Goal: Information Seeking & Learning: Learn about a topic

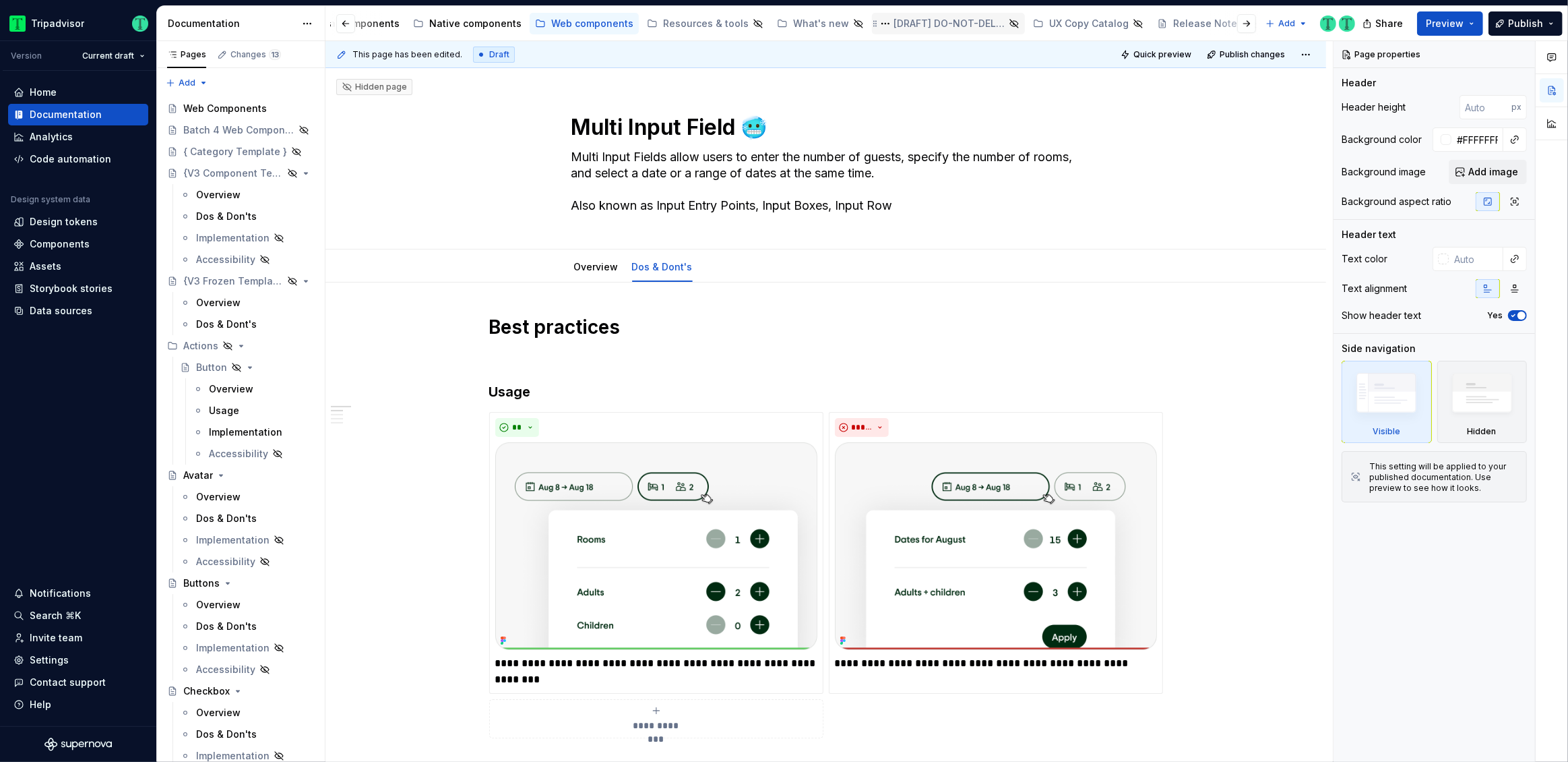
scroll to position [0, 432]
click at [978, 29] on div "UX Copy Catalog" at bounding box center [1016, 23] width 80 height 13
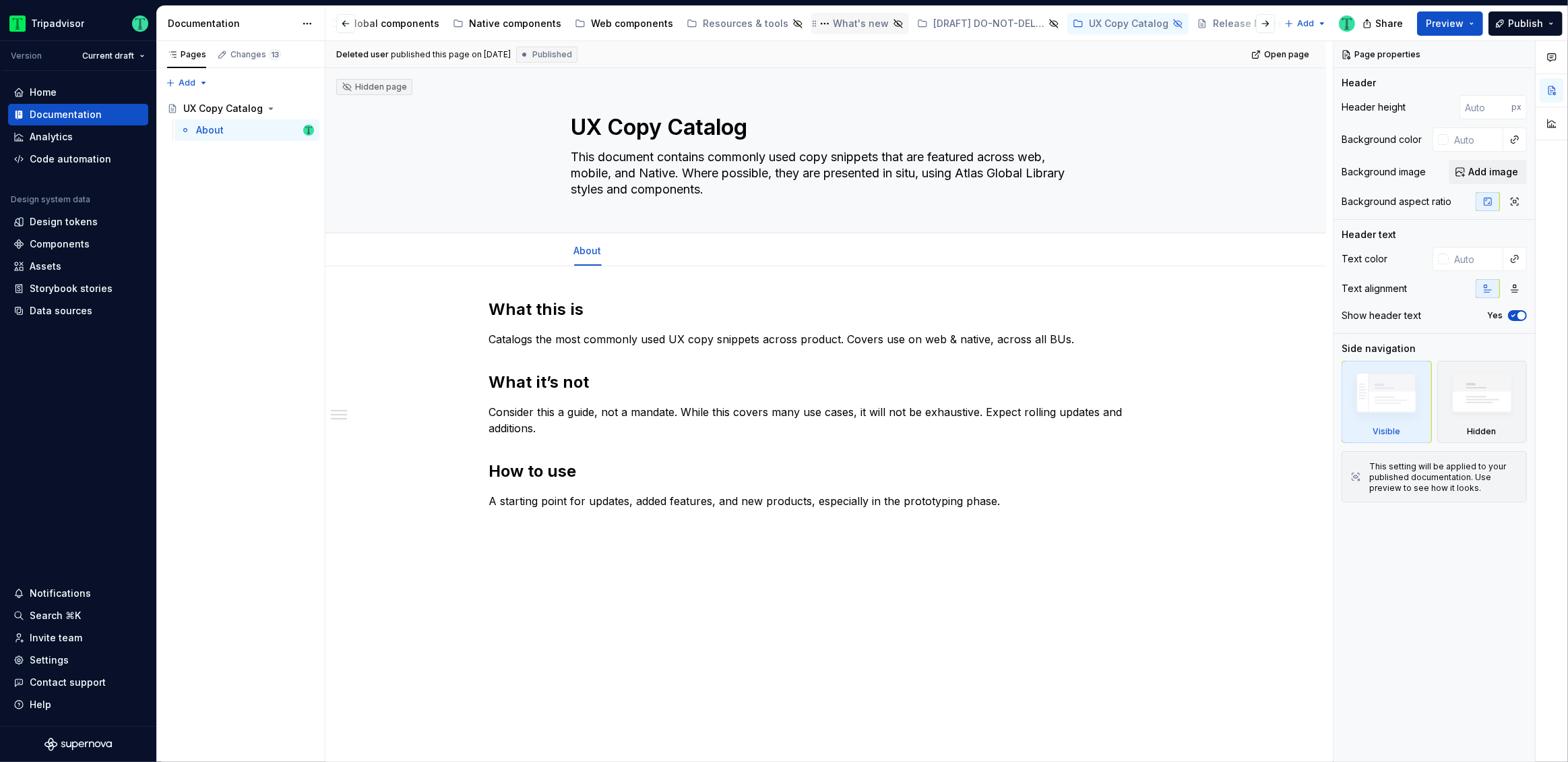
scroll to position [0, 414]
click at [870, 29] on div "[DRAFT] DO-NOT-DELETE [PERSON_NAME] test - DS viewer" at bounding box center [896, 23] width 111 height 13
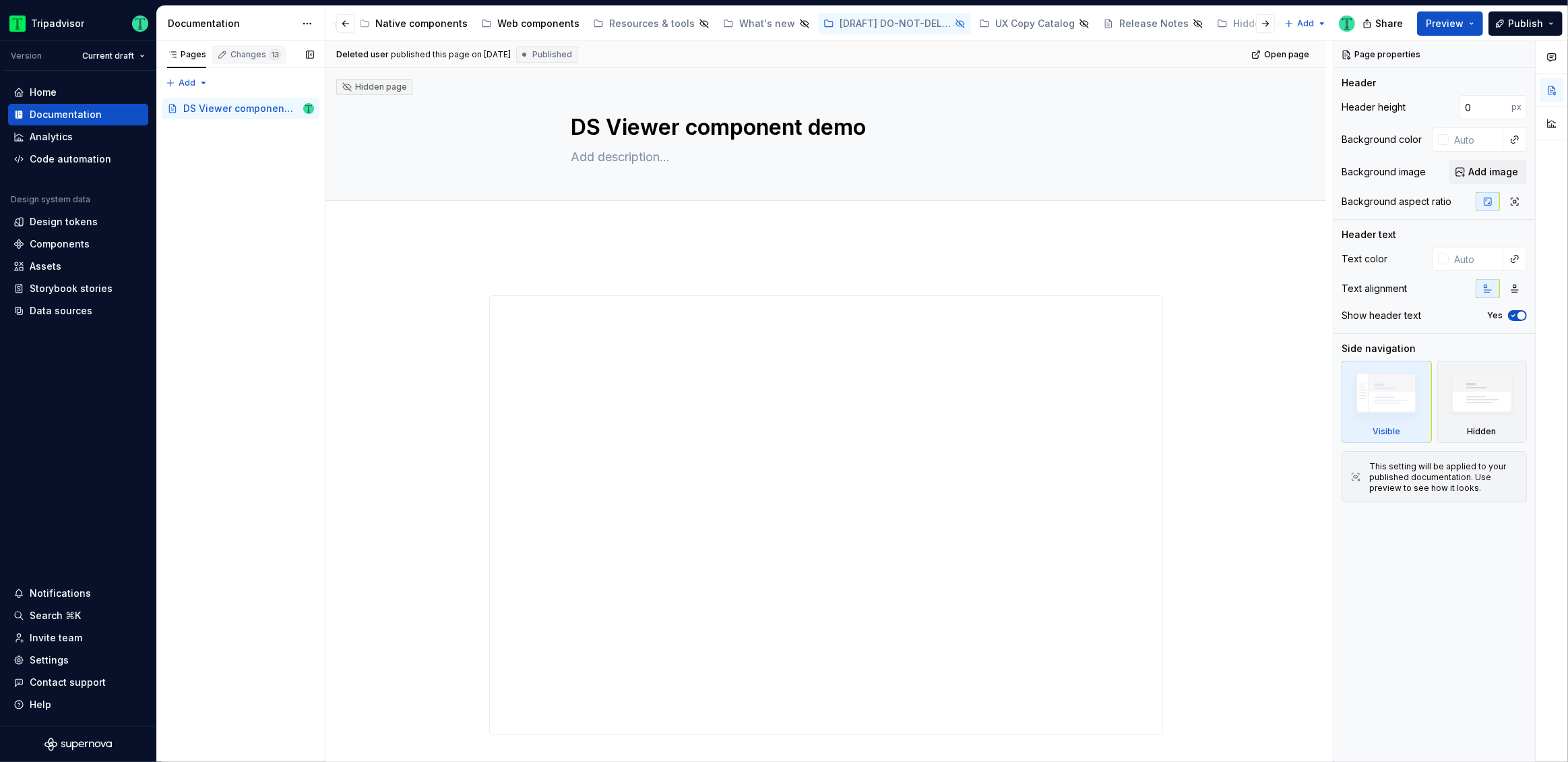
click at [251, 59] on div "Changes 13" at bounding box center [255, 54] width 50 height 11
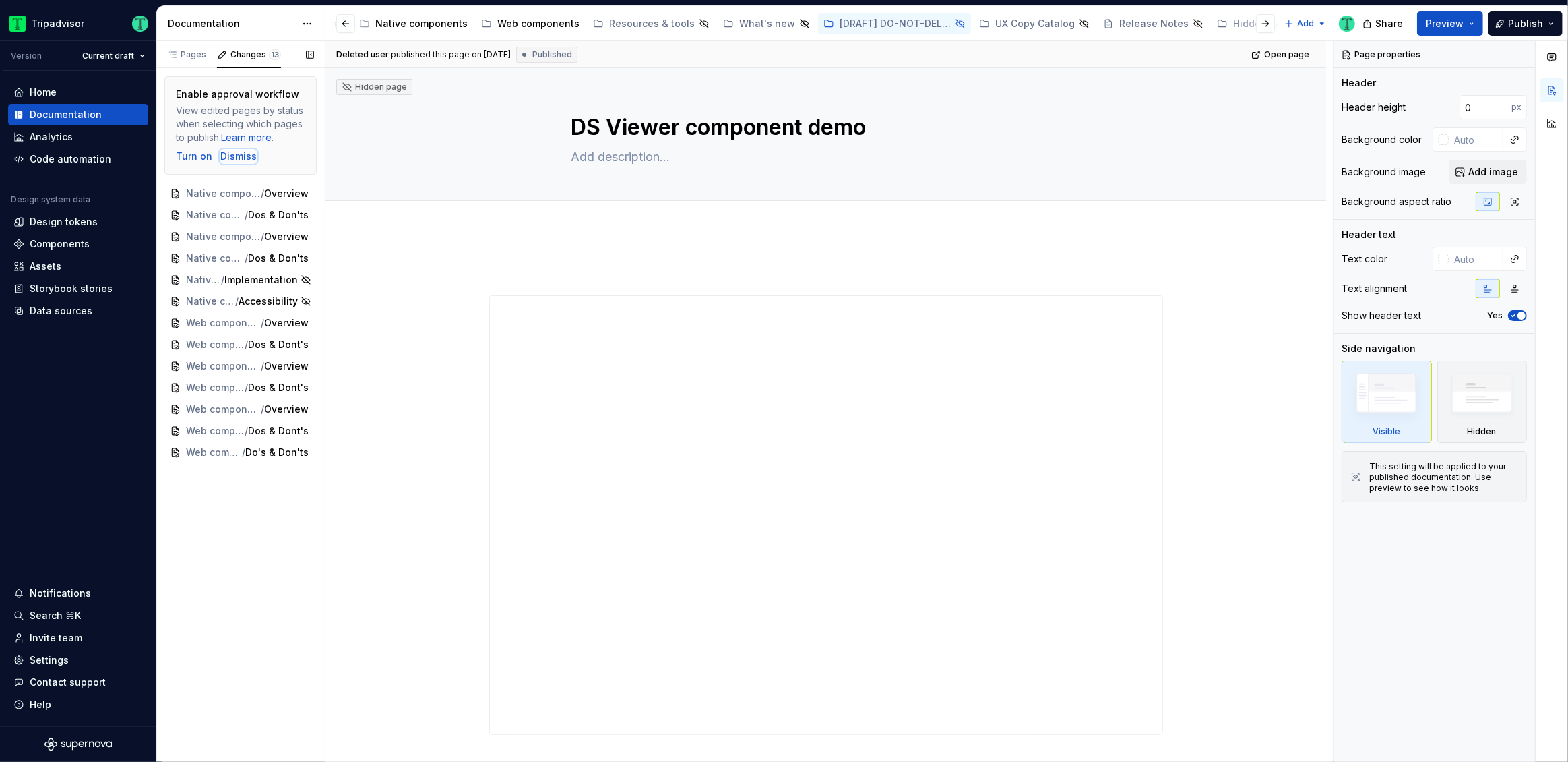
click at [243, 158] on div "Dismiss" at bounding box center [239, 156] width 37 height 13
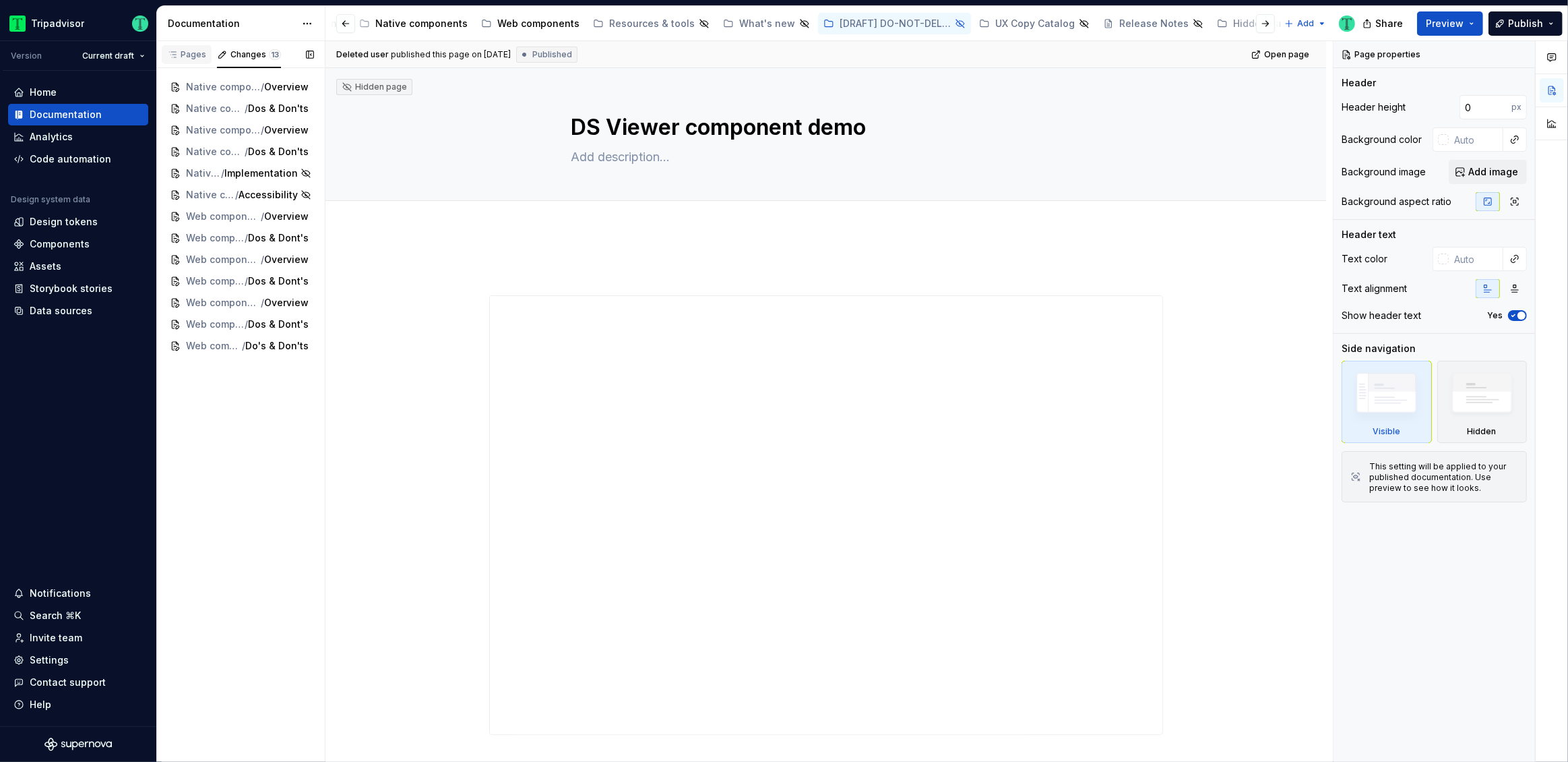
click at [192, 55] on div "Pages" at bounding box center [186, 54] width 39 height 11
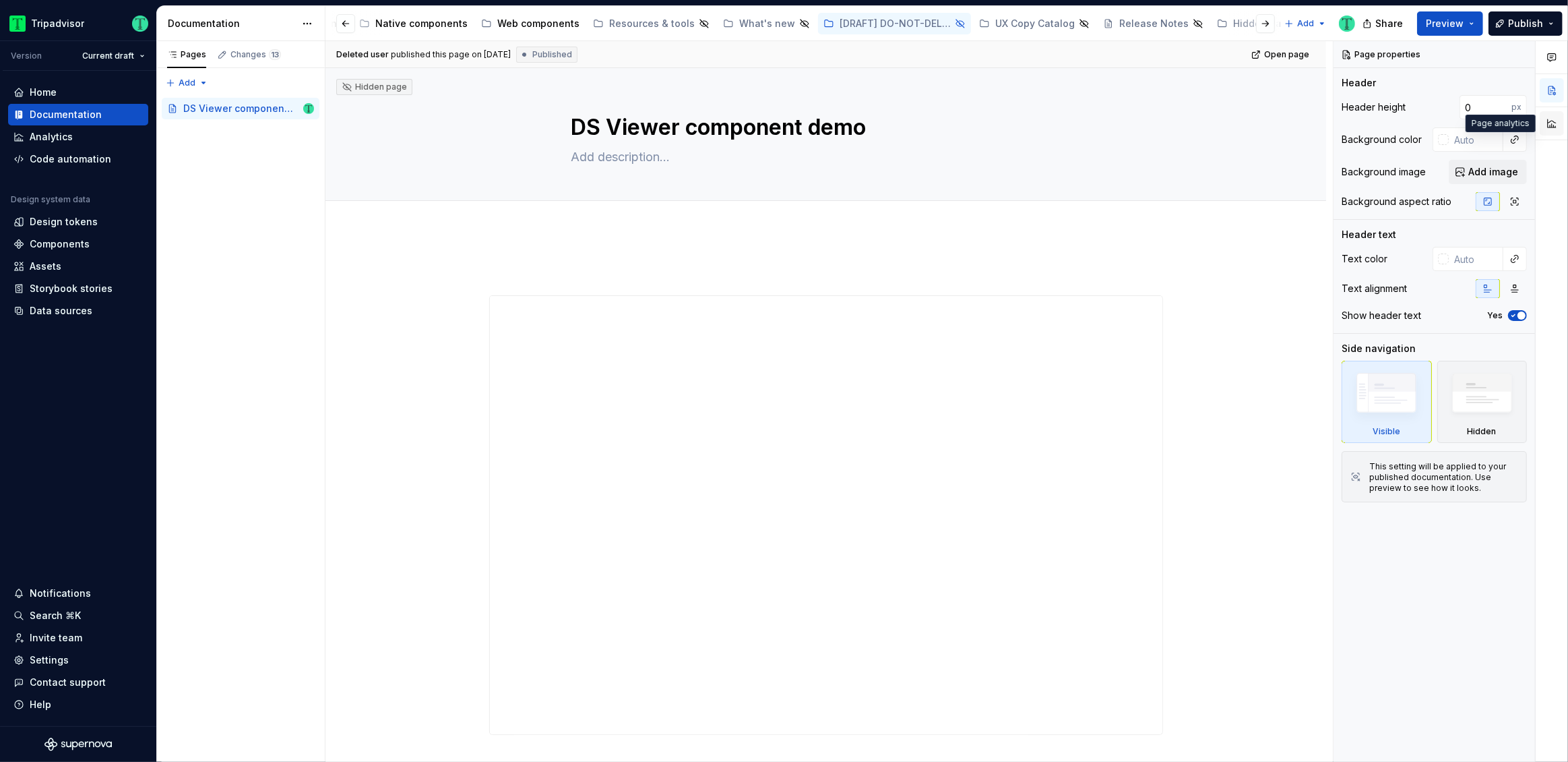
click at [1555, 125] on button "button" at bounding box center [1552, 123] width 24 height 24
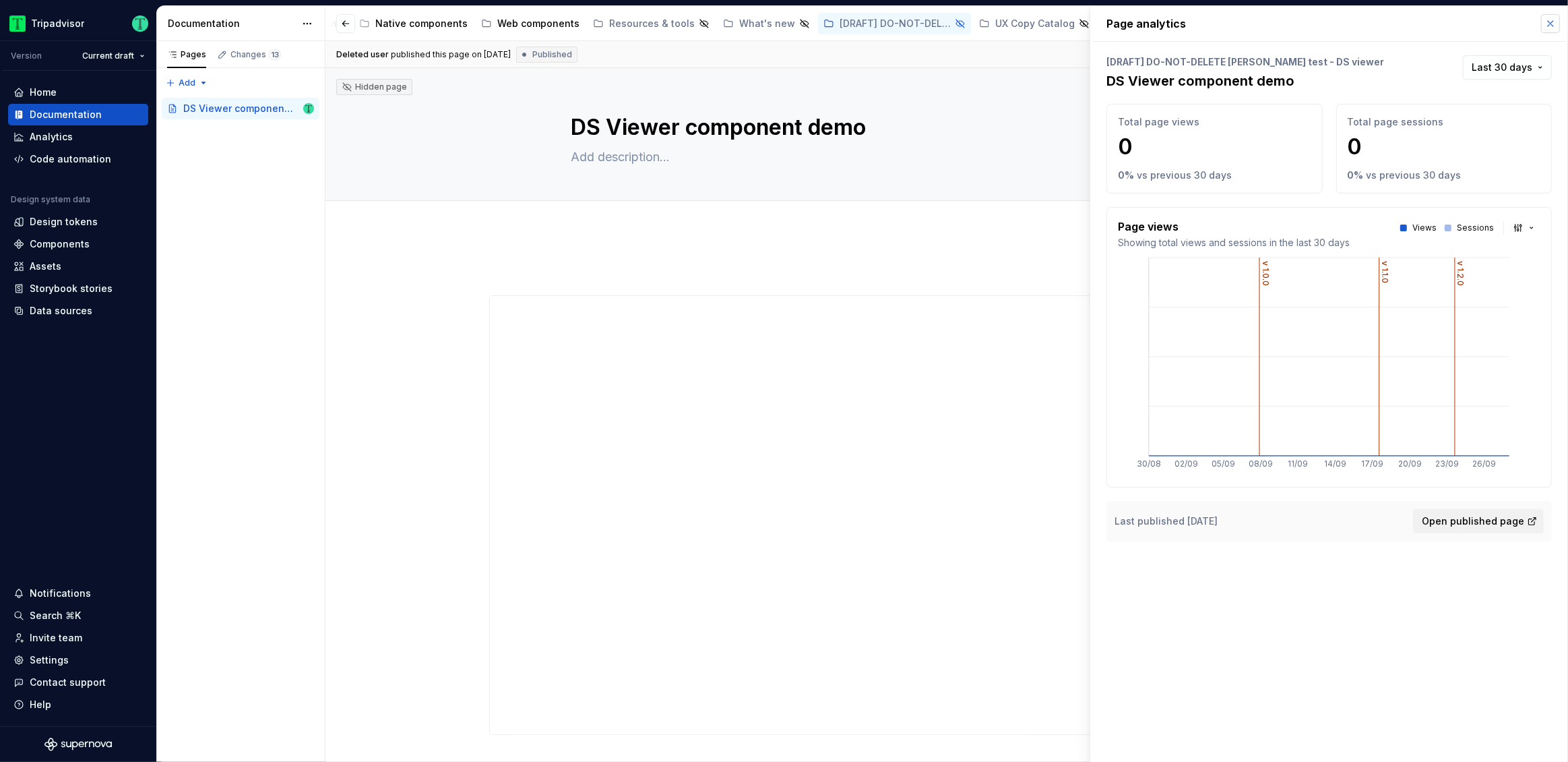
click at [1549, 29] on button "button" at bounding box center [1550, 23] width 19 height 19
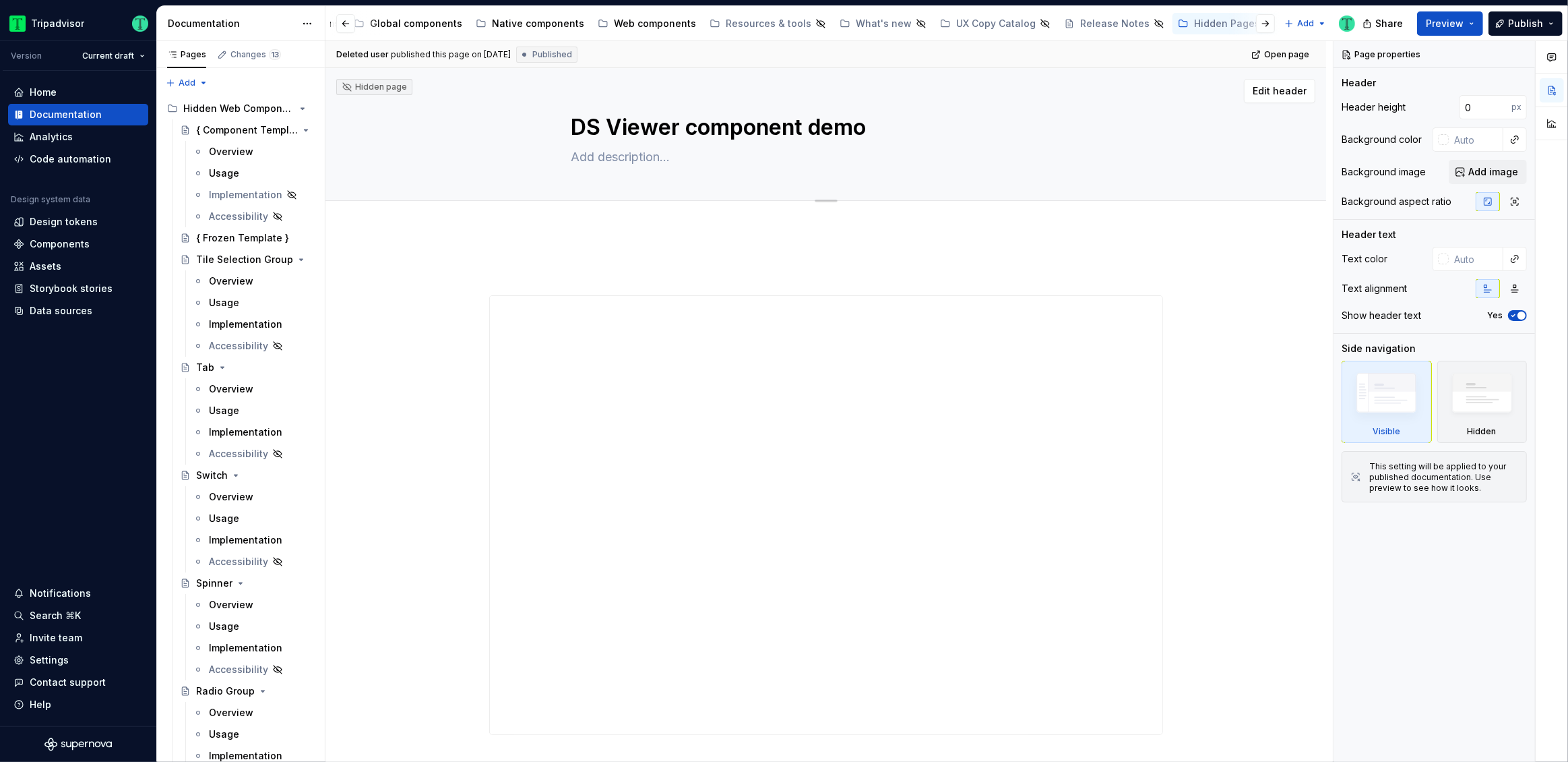
scroll to position [0, 258]
click at [1233, 24] on div "Hidden Pages" at bounding box center [1266, 23] width 66 height 13
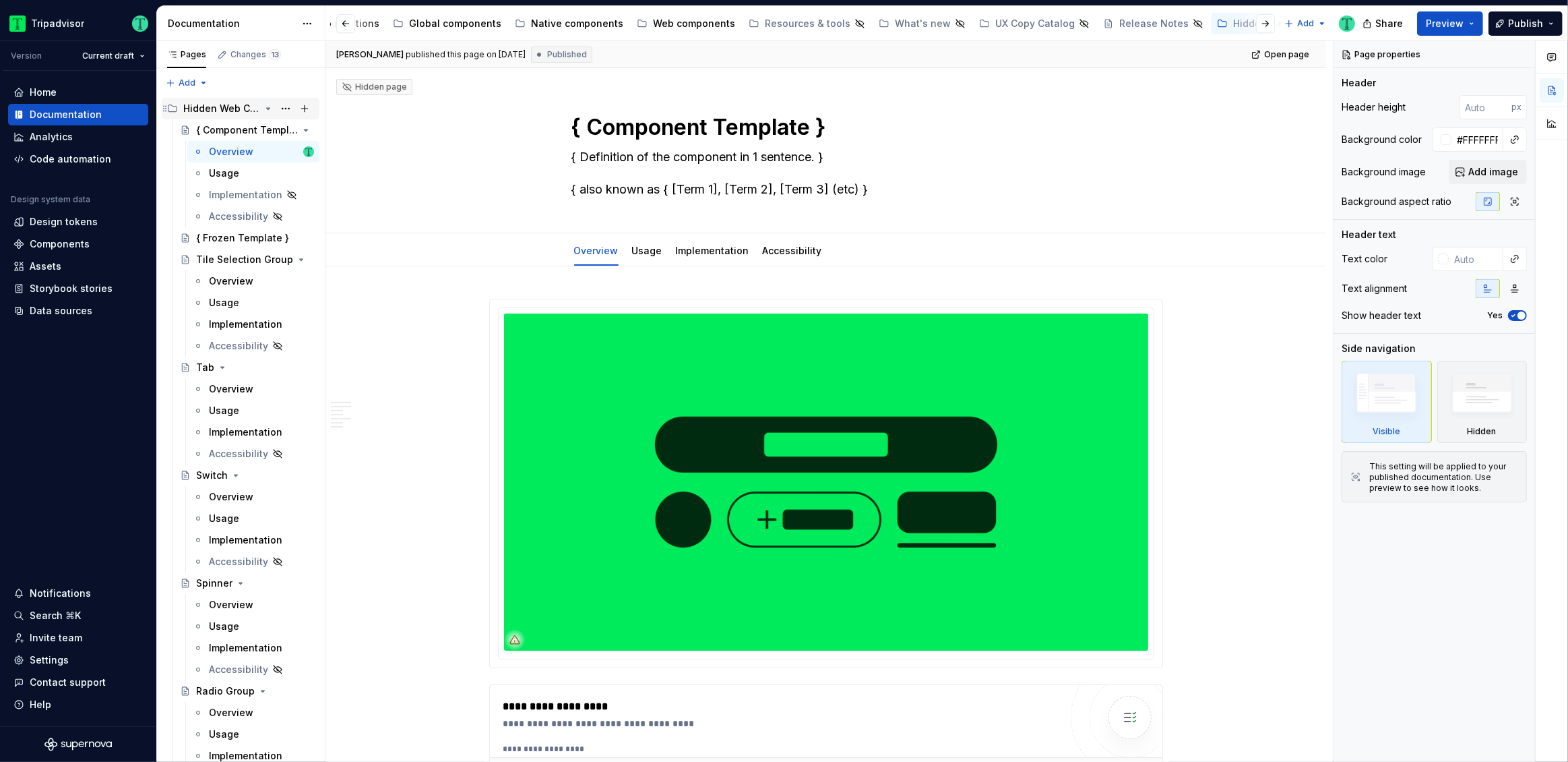
click at [215, 112] on div "Hidden Web Components Pages" at bounding box center [222, 108] width 77 height 13
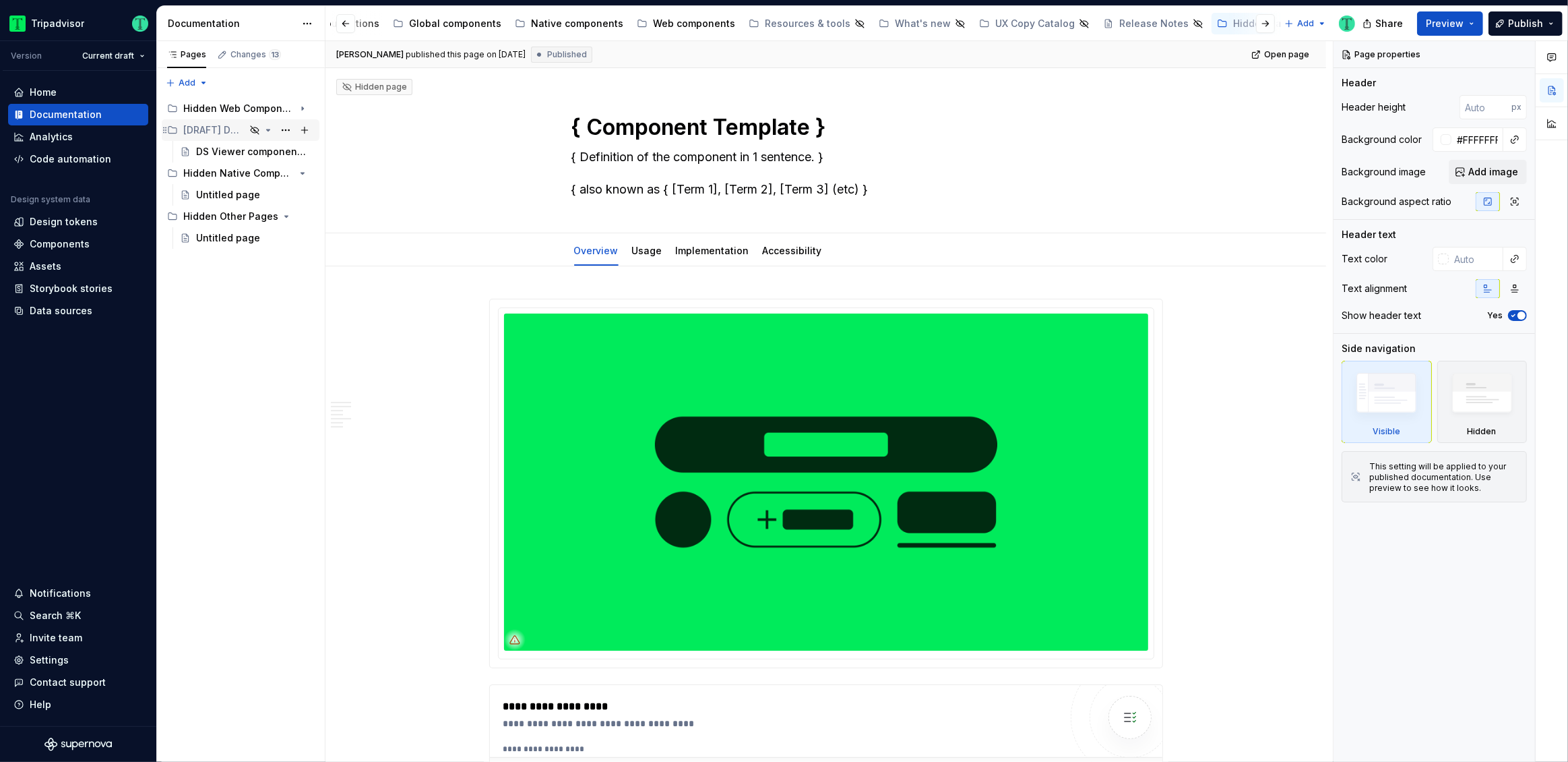
click at [220, 130] on div "[DRAFT] DO-NOT-DELETE [PERSON_NAME] test - DS viewer" at bounding box center [214, 130] width 62 height 13
click at [283, 108] on button "Page tree" at bounding box center [286, 108] width 19 height 19
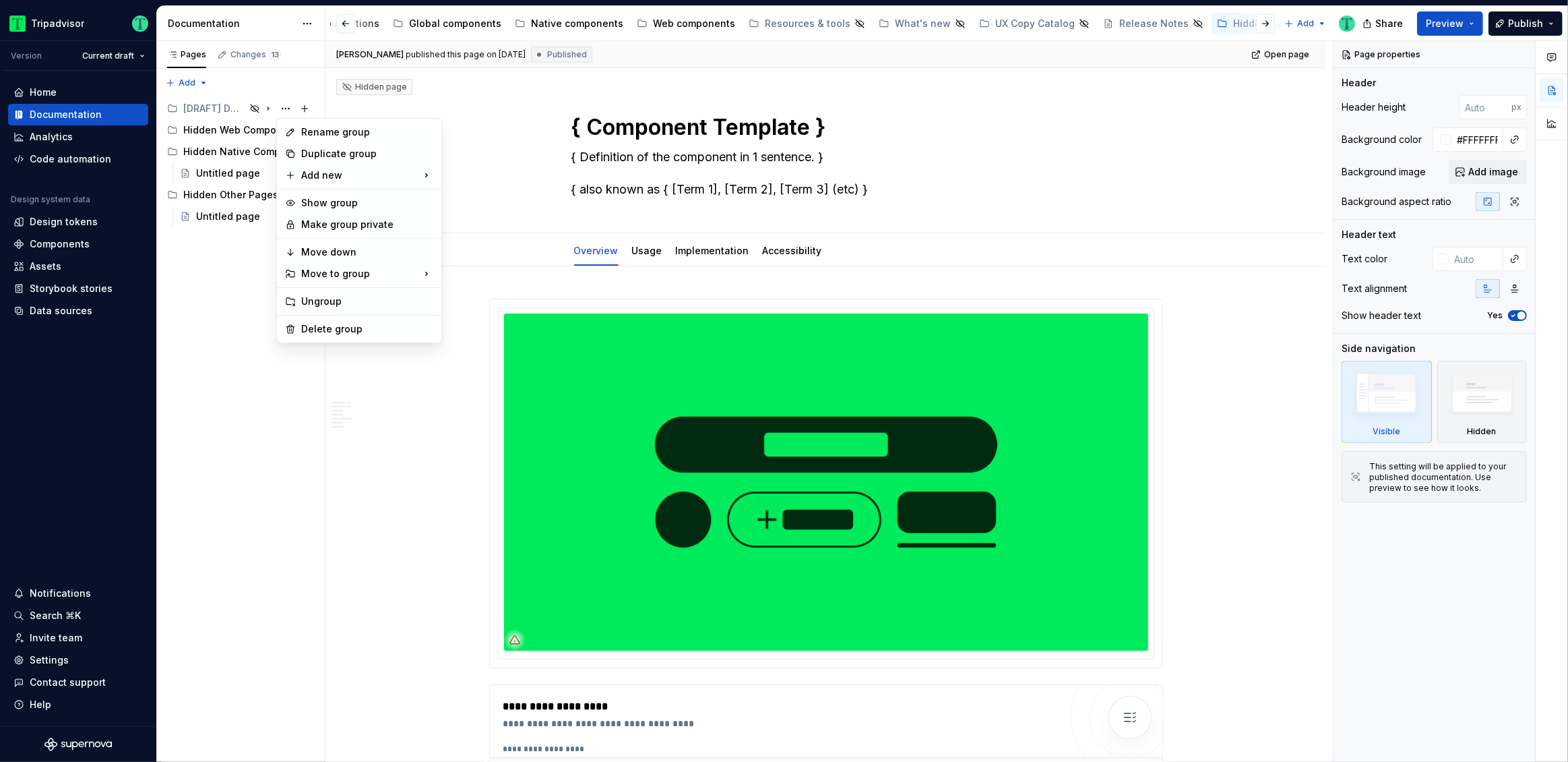
click at [214, 109] on div "Pages Changes 13 Add Accessibility guide for tree Page tree. Navigate the tree …" at bounding box center [241, 402] width 168 height 722
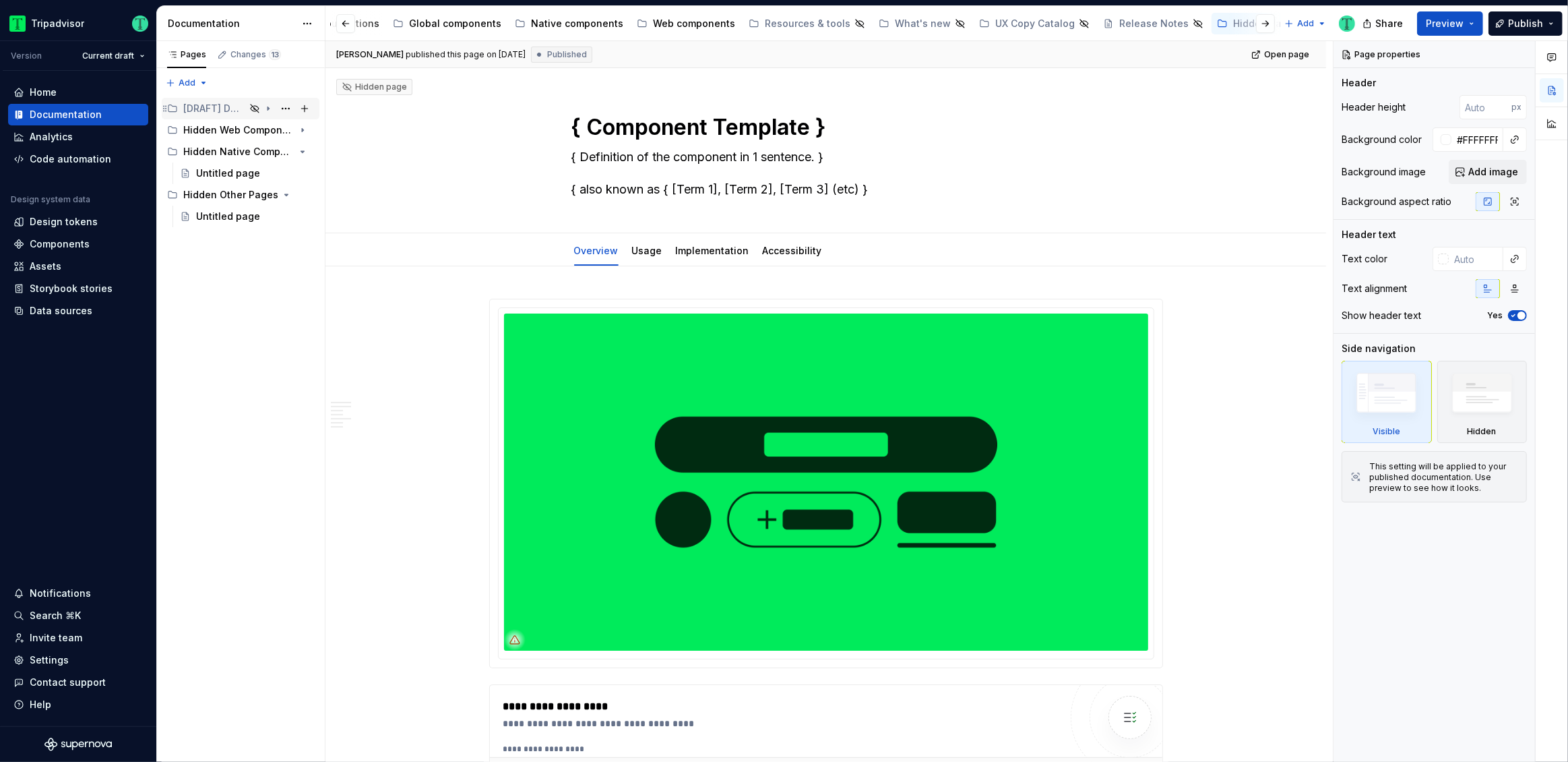
click at [214, 107] on div "[DRAFT] DO-NOT-DELETE [PERSON_NAME] test - DS viewer" at bounding box center [214, 108] width 62 height 13
click at [224, 130] on div "DS Viewer component demo" at bounding box center [235, 130] width 78 height 13
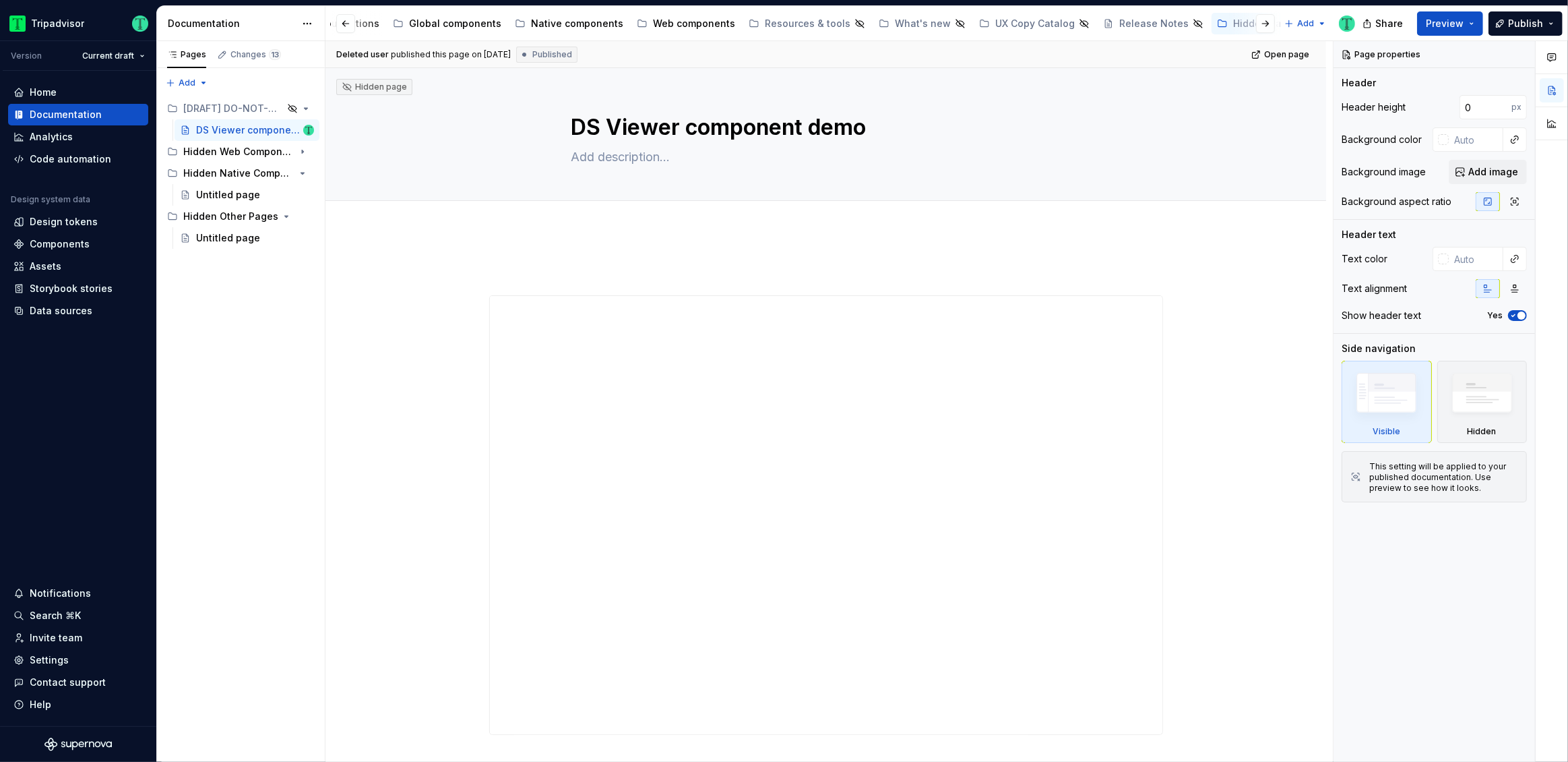
click at [413, 255] on div at bounding box center [826, 670] width 1001 height 878
click at [895, 20] on div "What's new" at bounding box center [923, 23] width 56 height 13
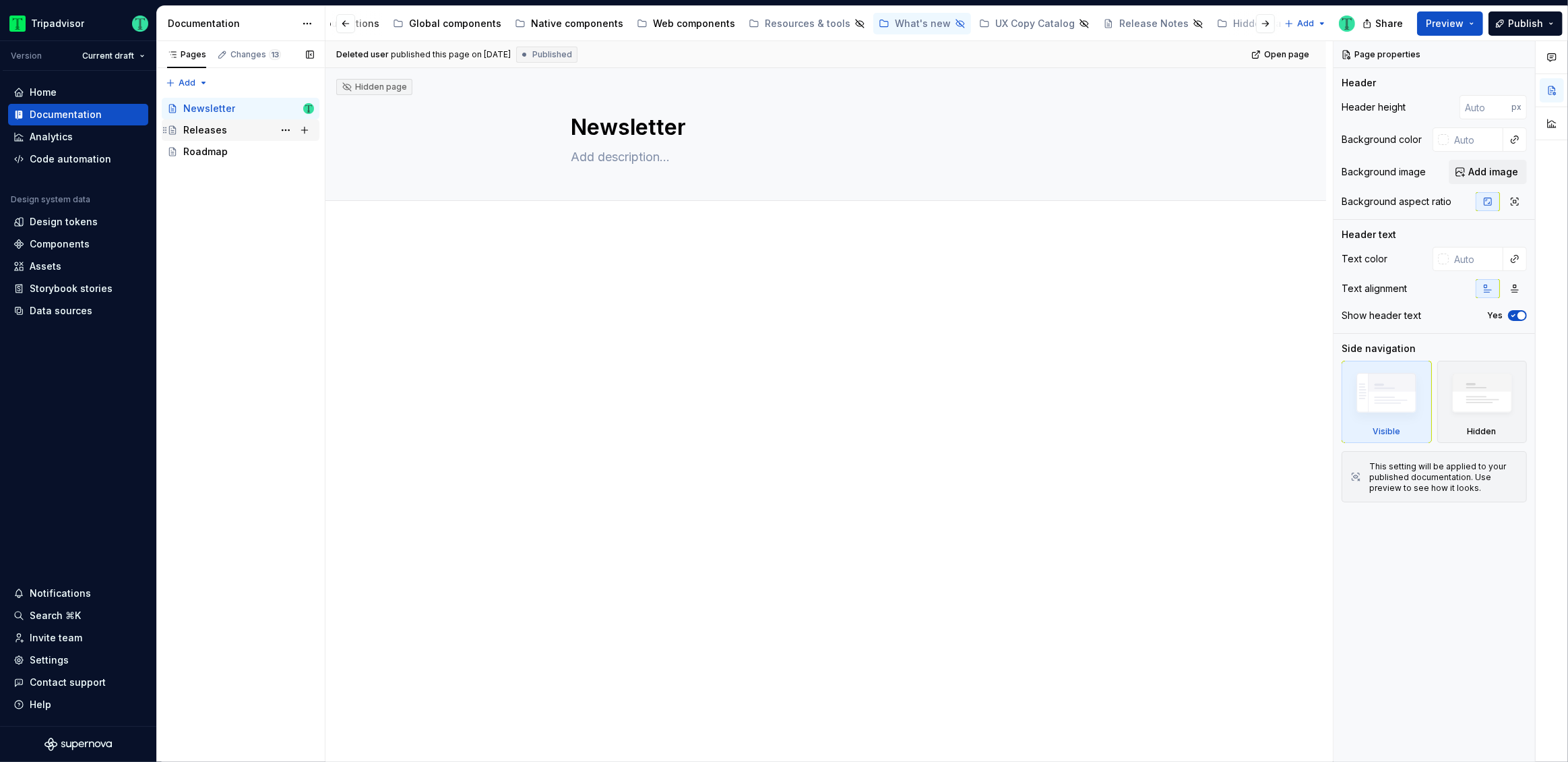
click at [214, 130] on div "Releases" at bounding box center [206, 130] width 44 height 13
click at [592, 343] on div at bounding box center [826, 395] width 1001 height 329
click at [679, 230] on div "Add tab" at bounding box center [826, 215] width 1001 height 30
click at [705, 310] on div at bounding box center [826, 288] width 674 height 51
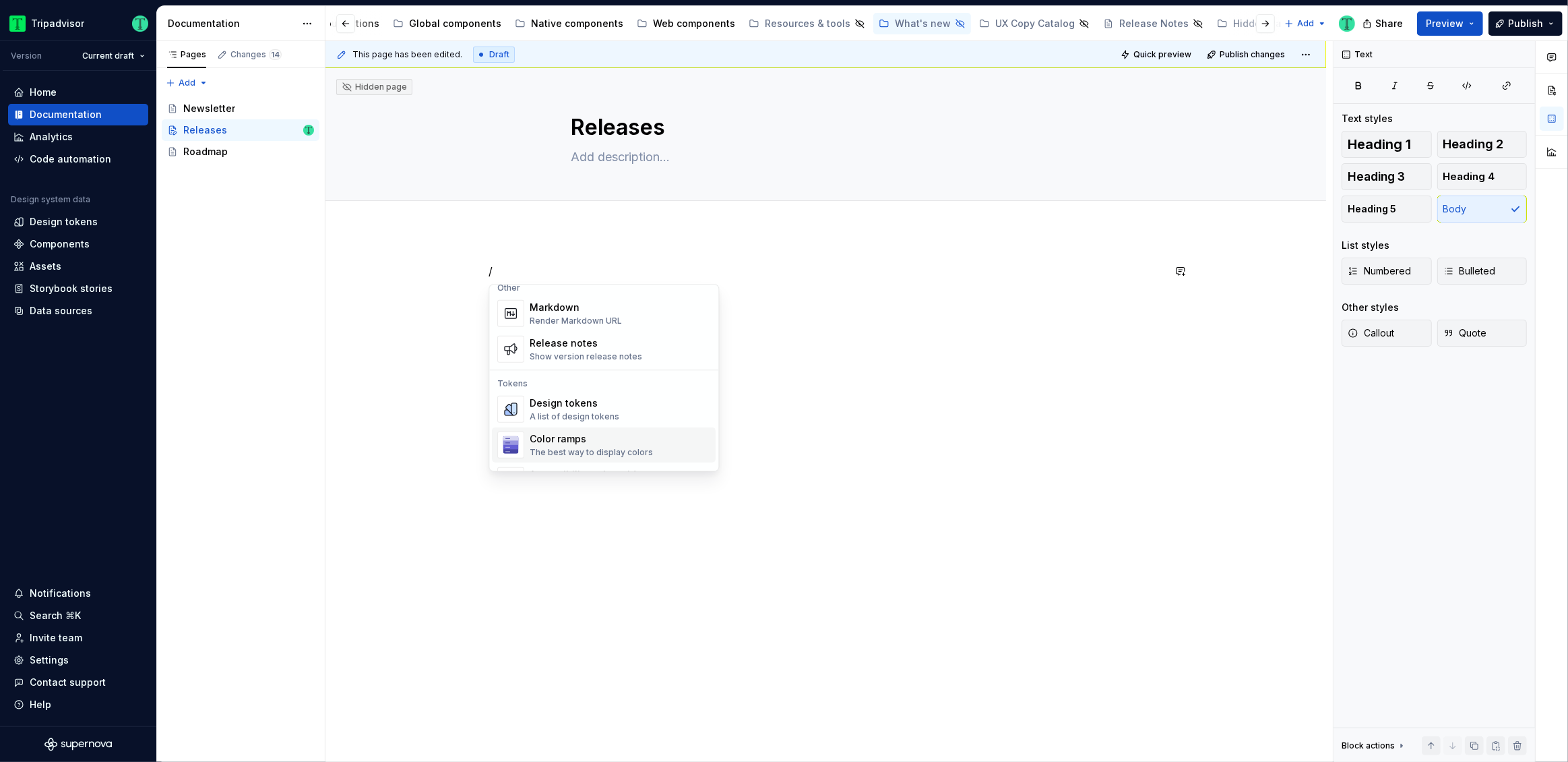
scroll to position [895, 0]
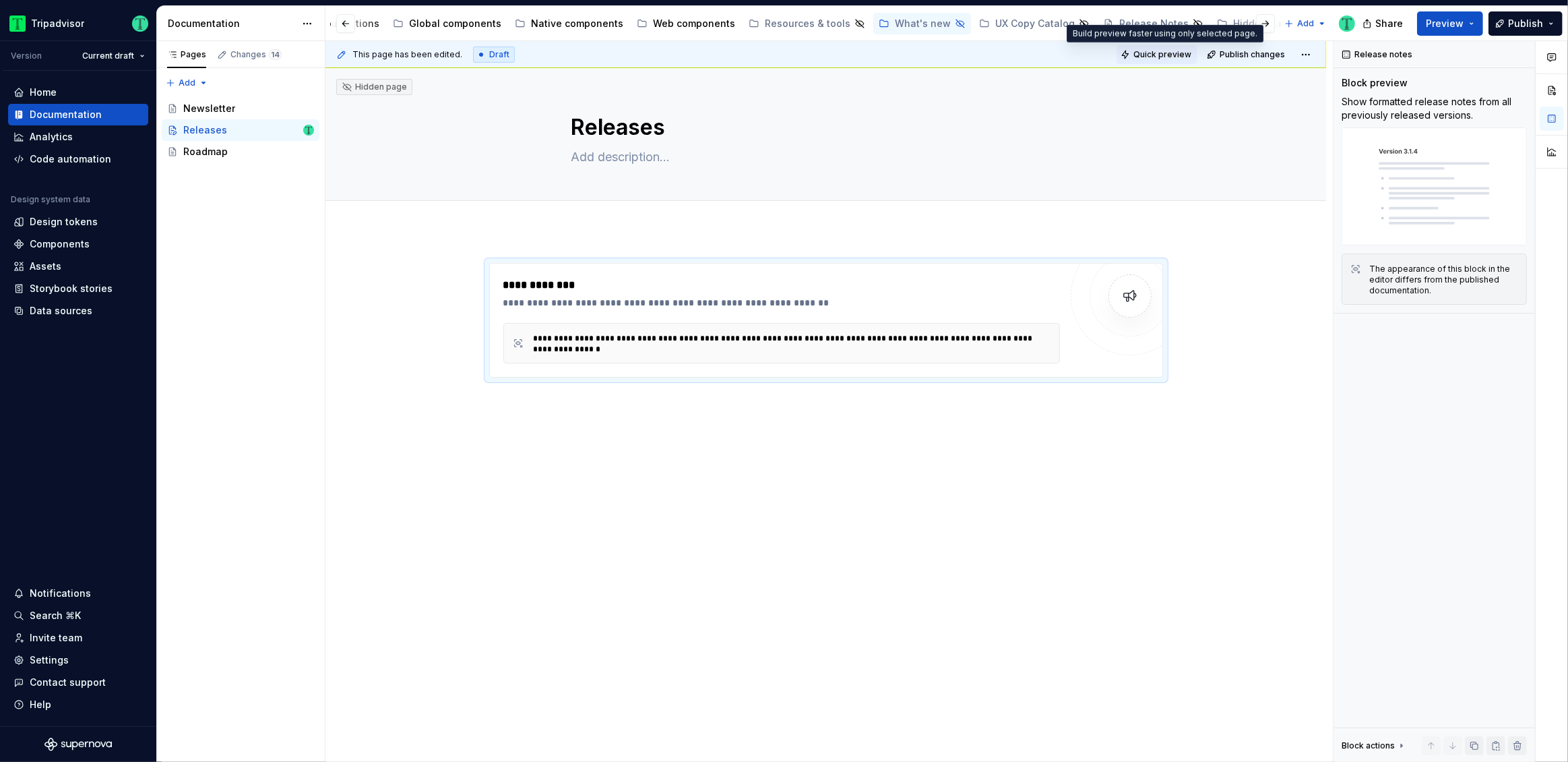
click at [1160, 53] on span "Quick preview" at bounding box center [1162, 54] width 58 height 11
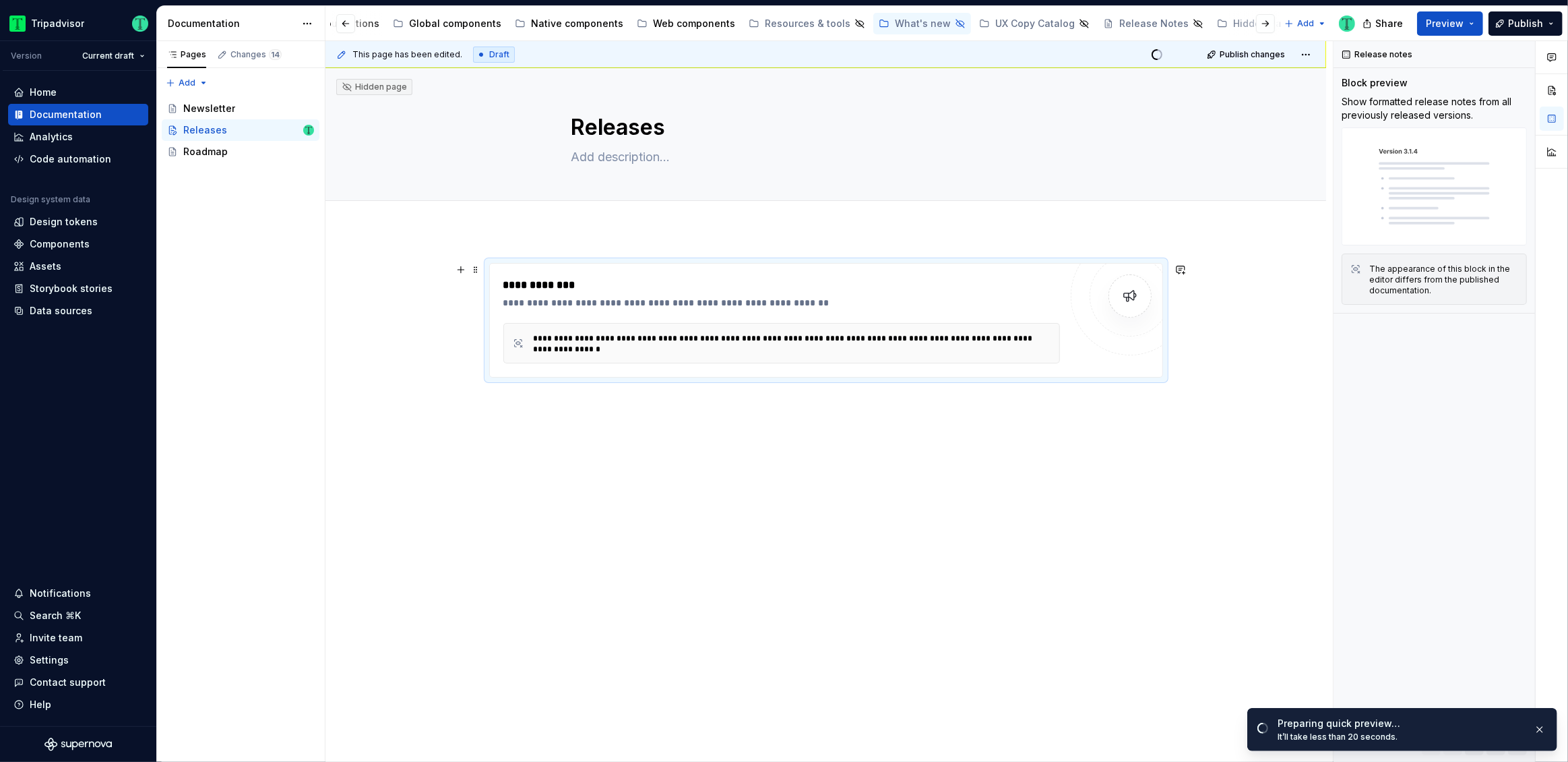
click at [1016, 336] on div "**********" at bounding box center [792, 343] width 517 height 21
click at [1482, 726] on span "Open page" at bounding box center [1497, 729] width 45 height 11
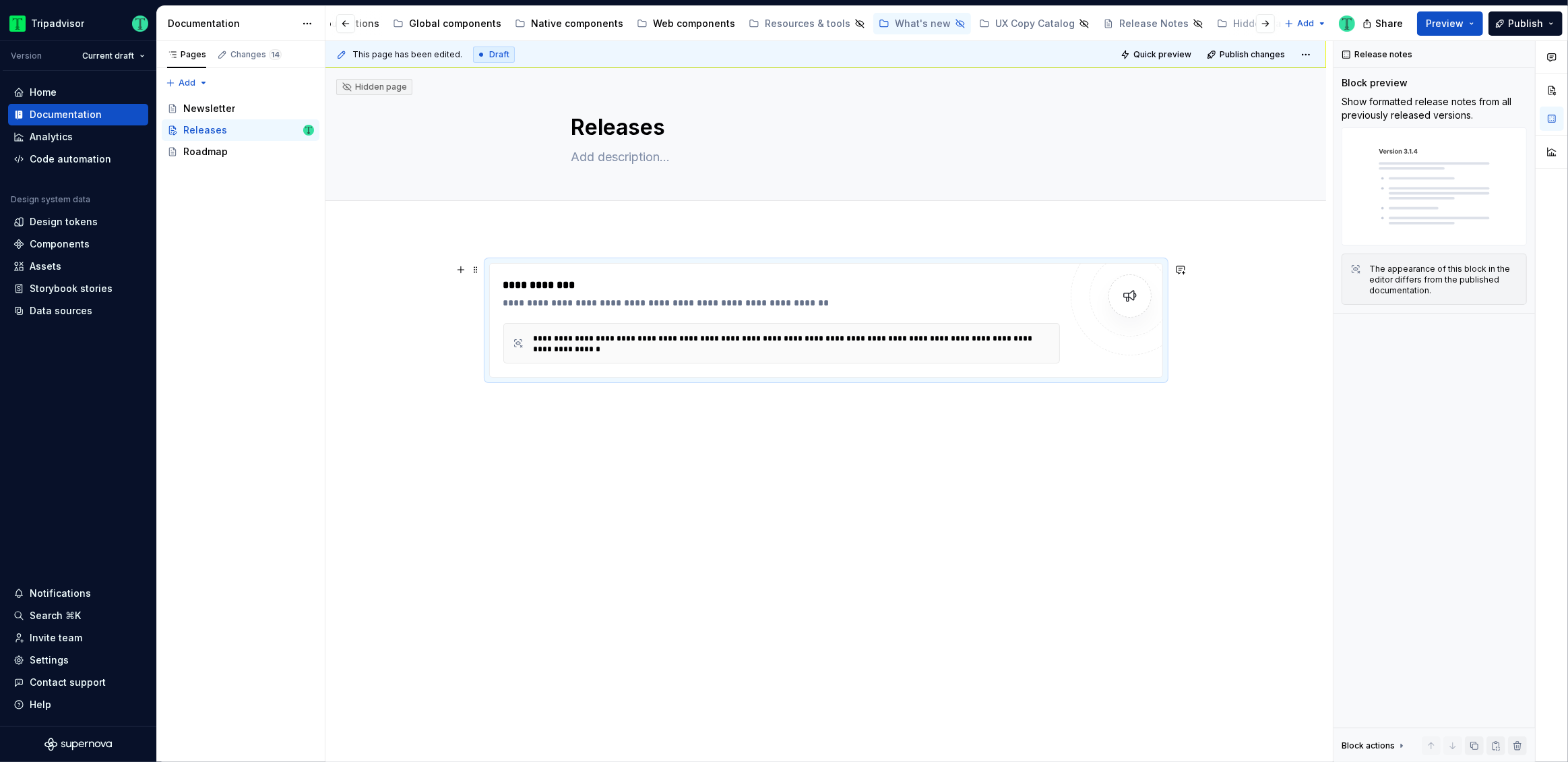
click at [1142, 358] on div "**********" at bounding box center [826, 320] width 674 height 115
click at [1096, 366] on div "**********" at bounding box center [826, 320] width 674 height 115
click at [424, 392] on div "**********" at bounding box center [826, 426] width 1001 height 392
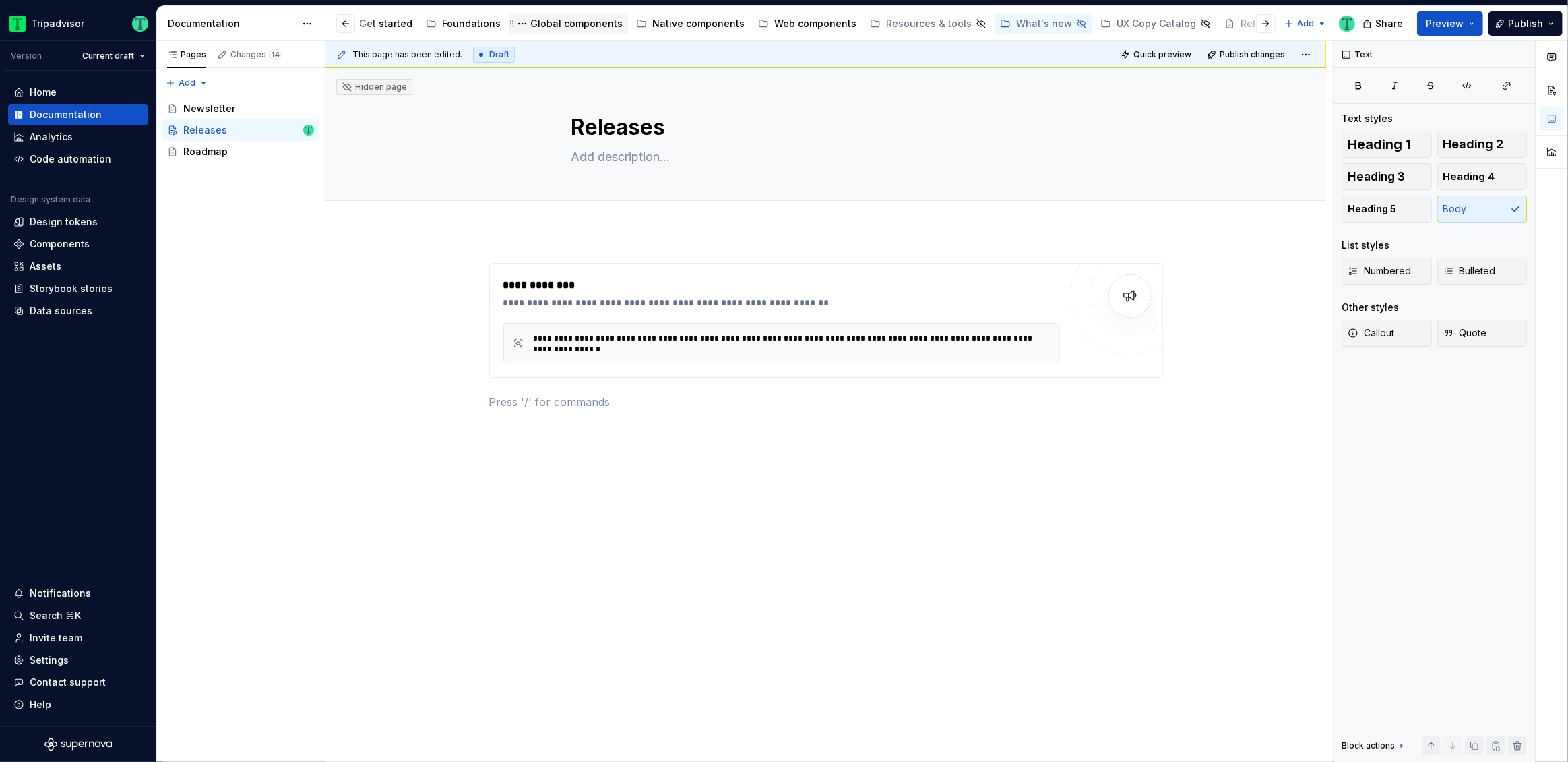
scroll to position [0, 0]
click at [56, 28] on html "Tripadvisor Version Current draft Home Documentation Analytics Code automation …" at bounding box center [784, 381] width 1568 height 762
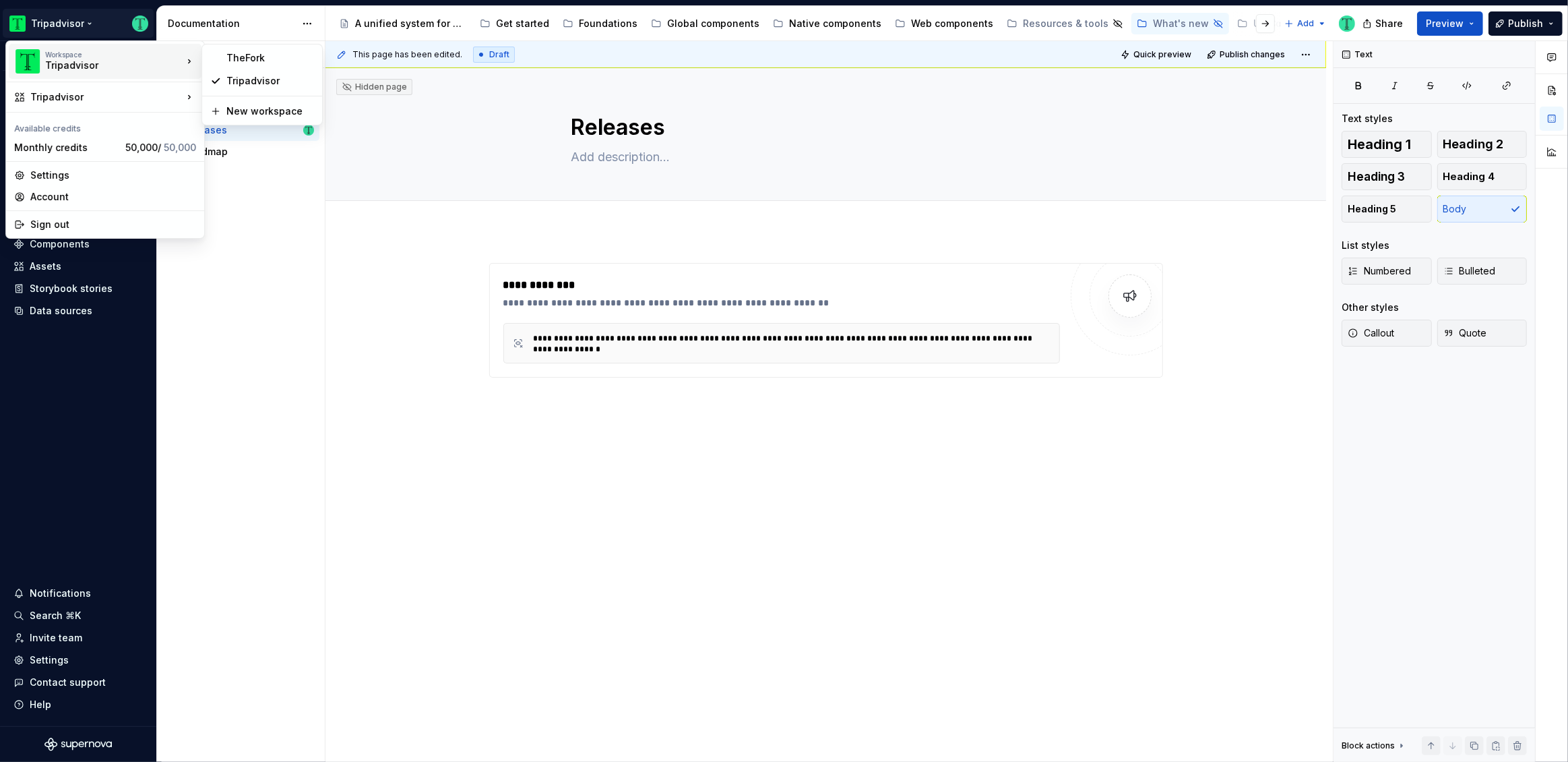
click at [72, 64] on div "Tripadvisor" at bounding box center [102, 65] width 115 height 13
click at [304, 407] on div "Pages Changes 14 Add Accessibility guide for tree Page tree. Navigate the tree …" at bounding box center [241, 402] width 168 height 722
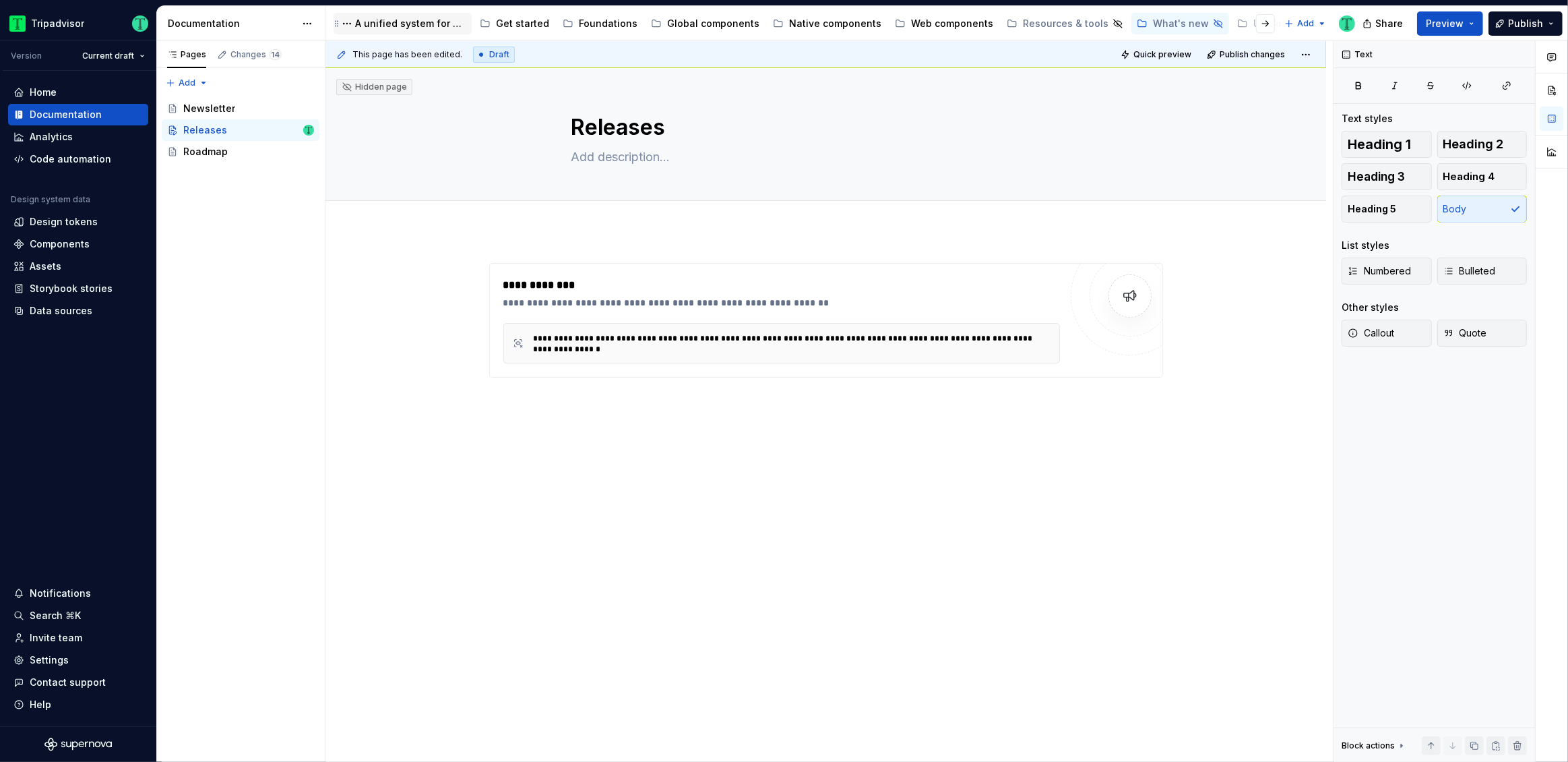
click at [404, 23] on div "A unified system for every journey." at bounding box center [410, 23] width 111 height 13
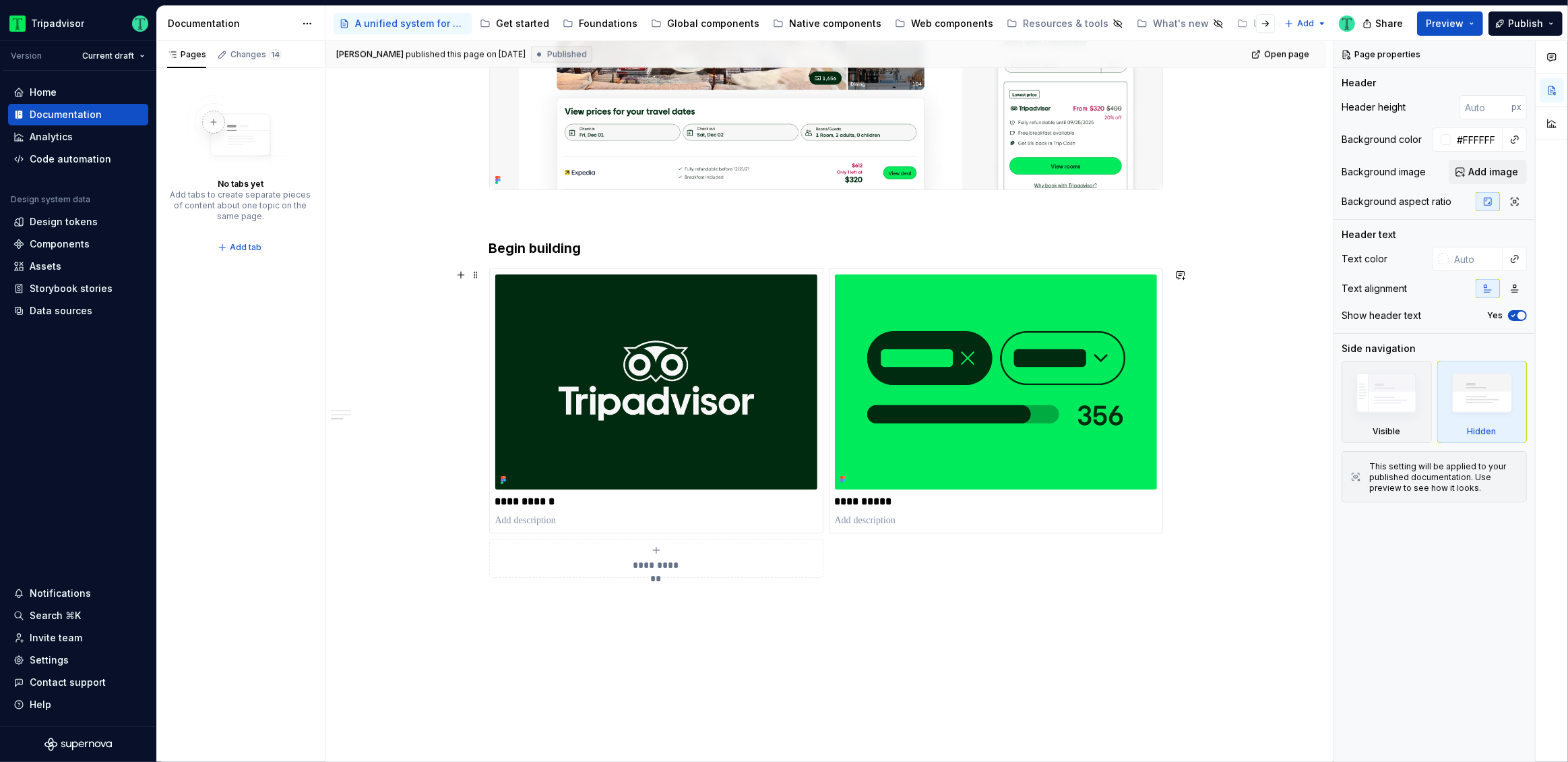
scroll to position [2167, 0]
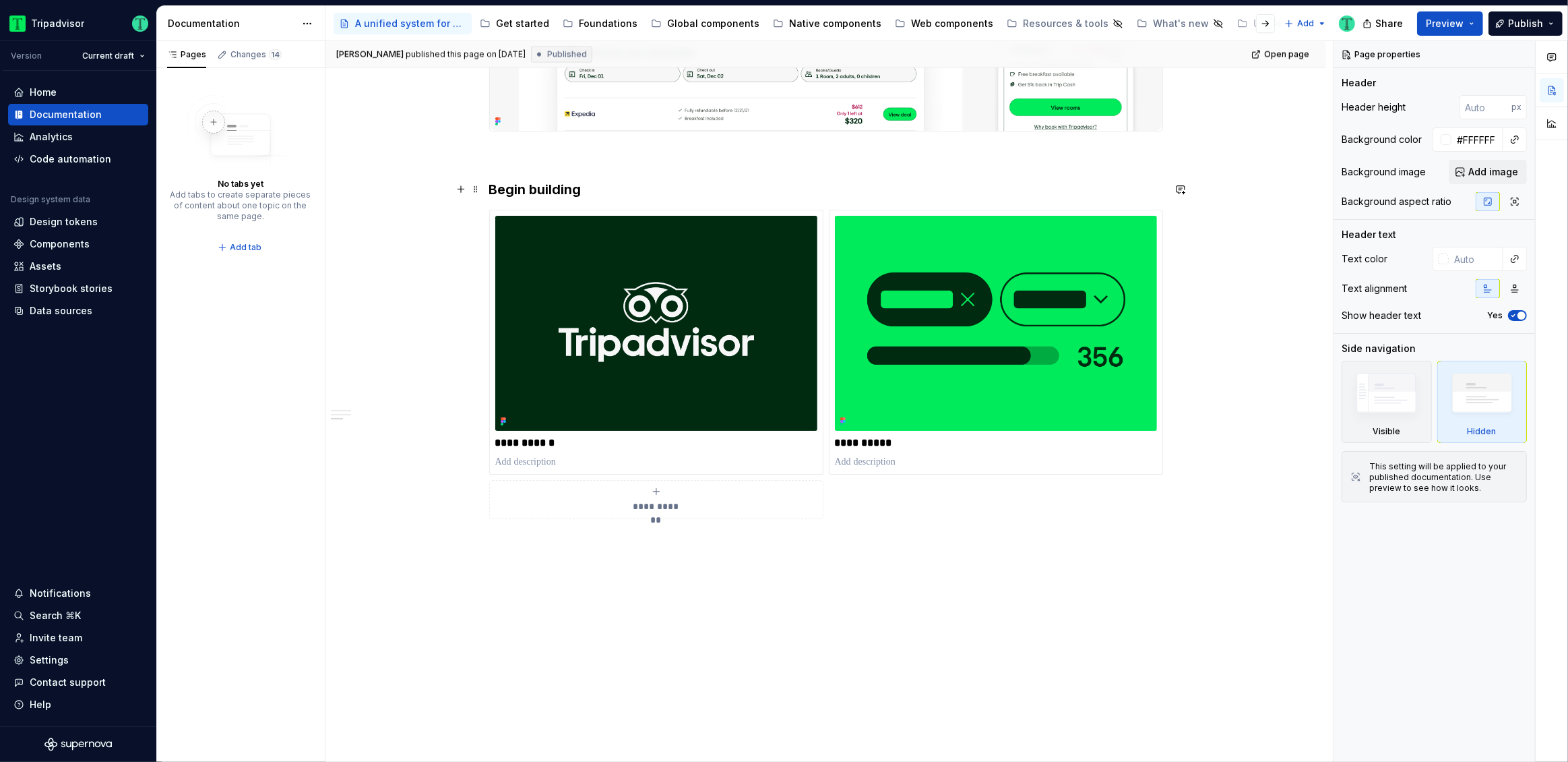
type textarea "*"
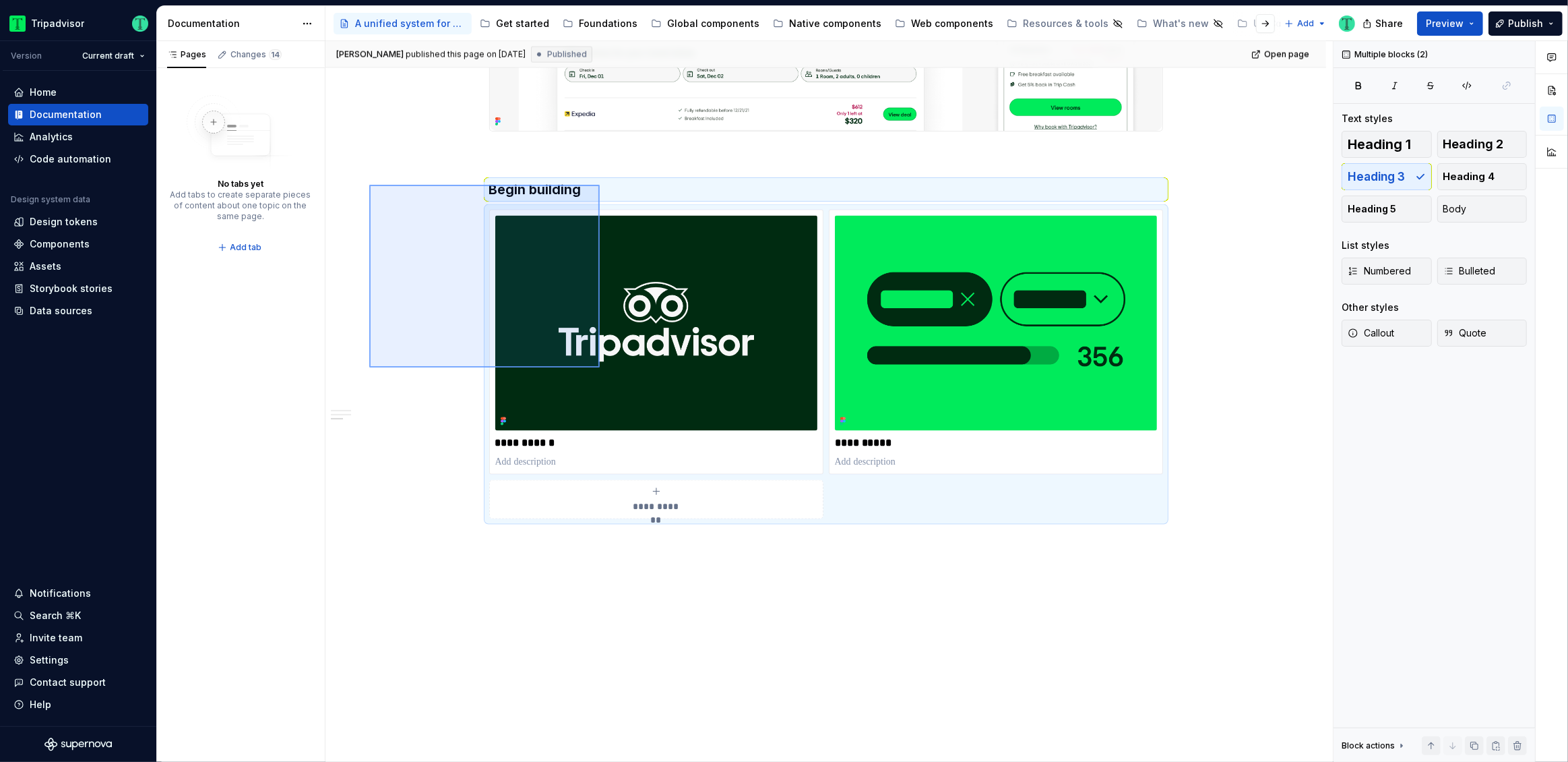
drag, startPoint x: 370, startPoint y: 184, endPoint x: 600, endPoint y: 367, distance: 293.9
click at [600, 367] on div "**********" at bounding box center [829, 402] width 1008 height 722
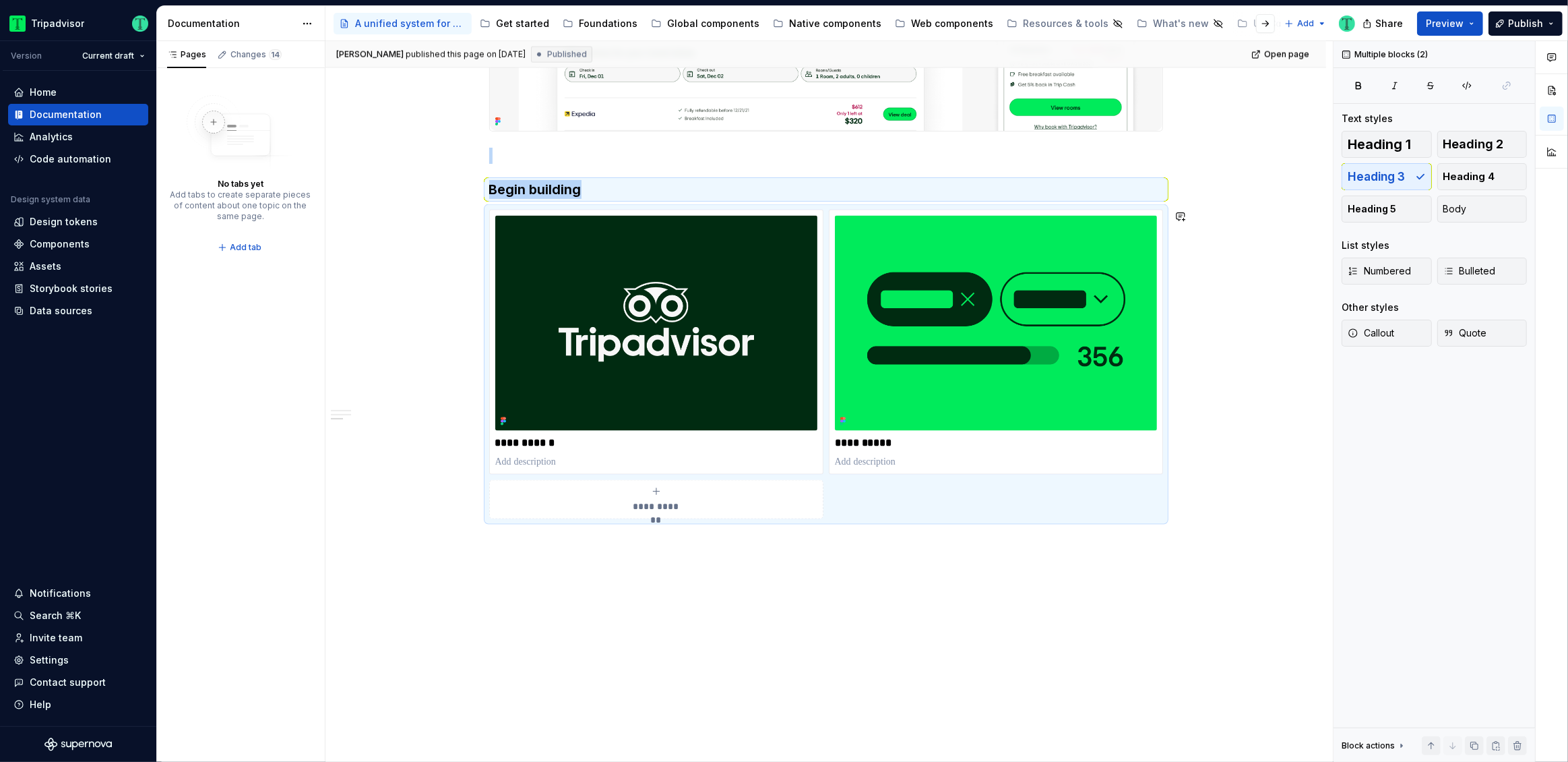
copy div "Begin building"
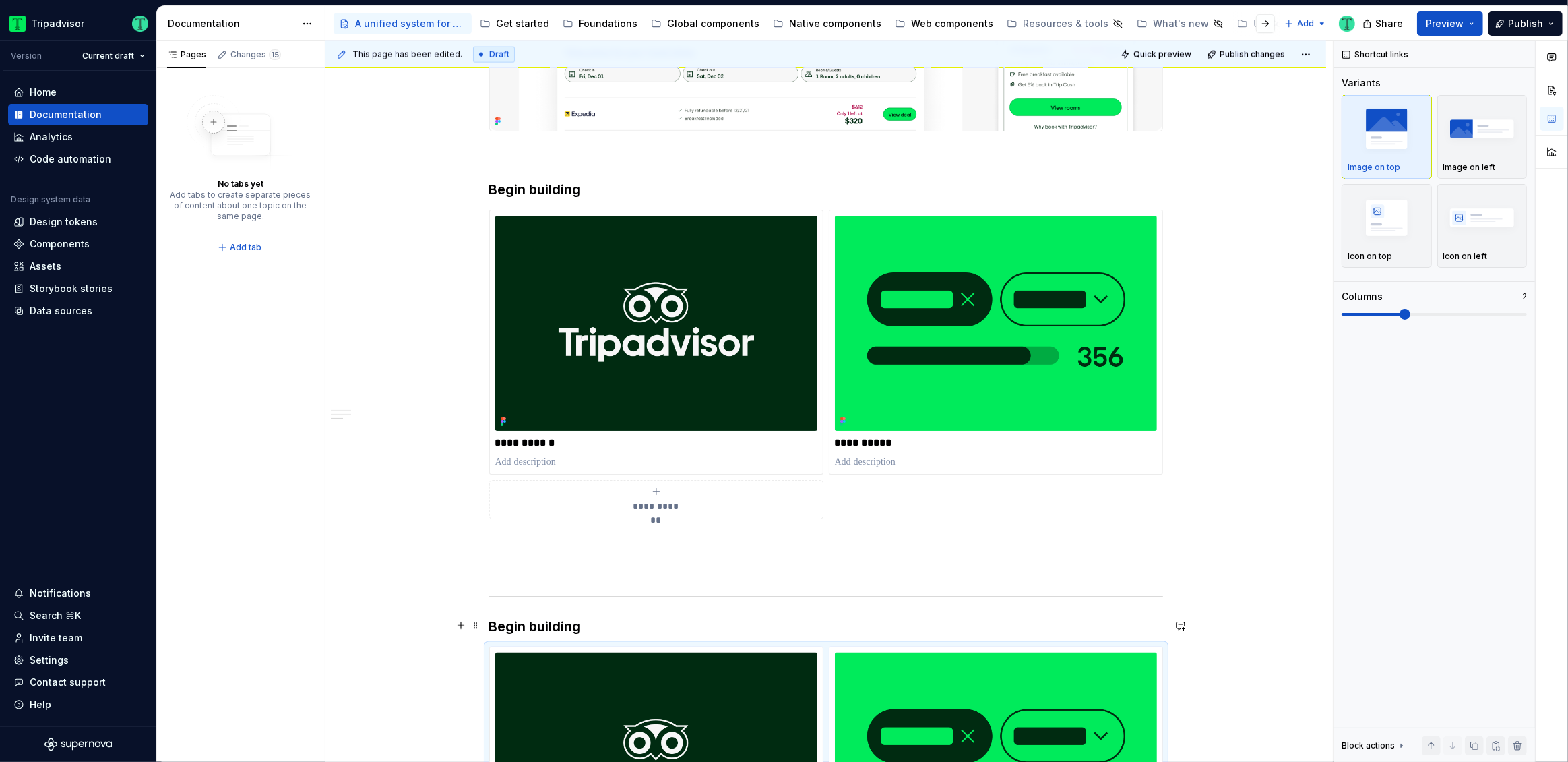
click at [491, 623] on h3 "Begin building" at bounding box center [826, 627] width 674 height 19
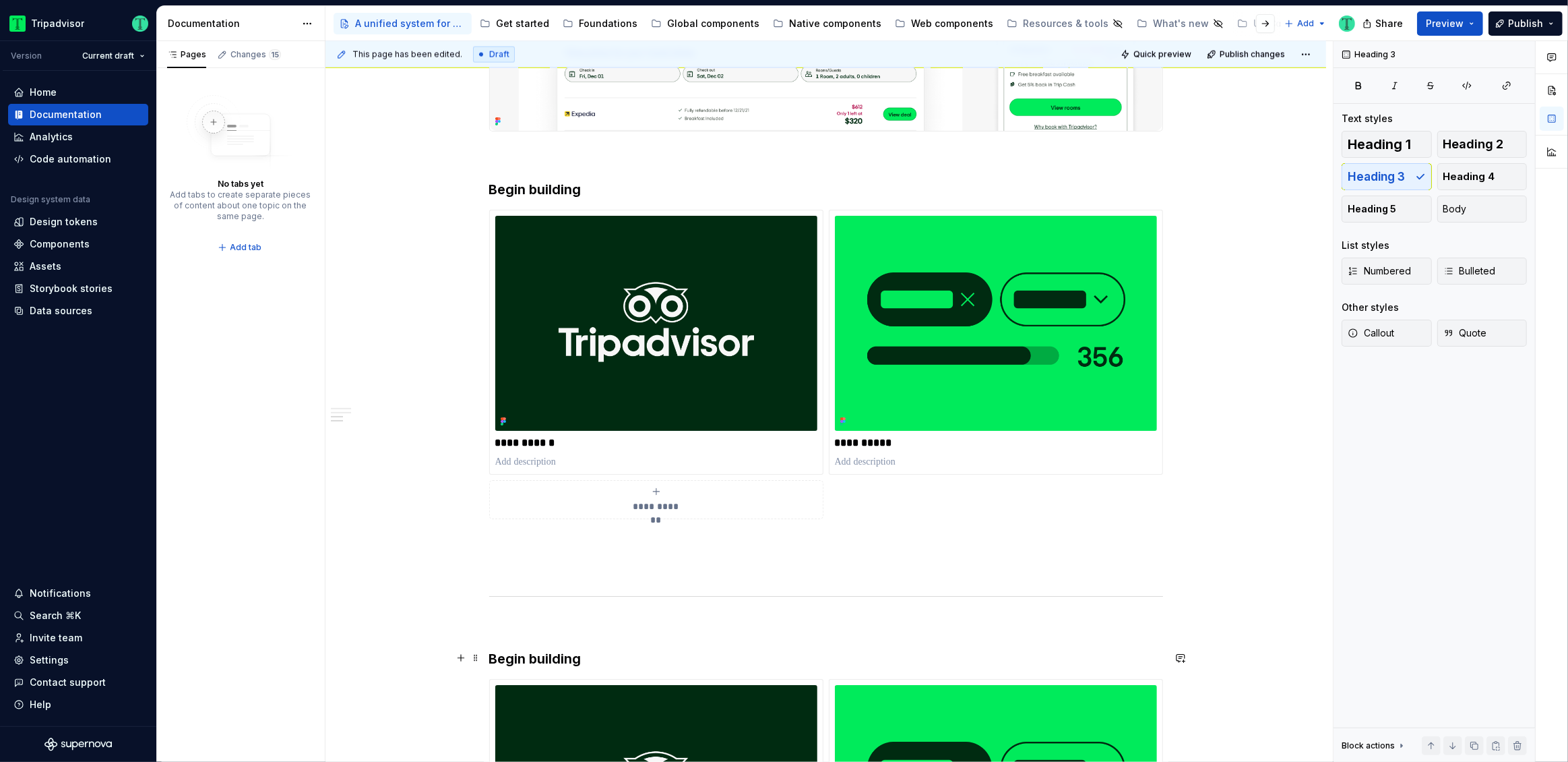
click at [540, 655] on h3 "Begin building" at bounding box center [826, 659] width 674 height 19
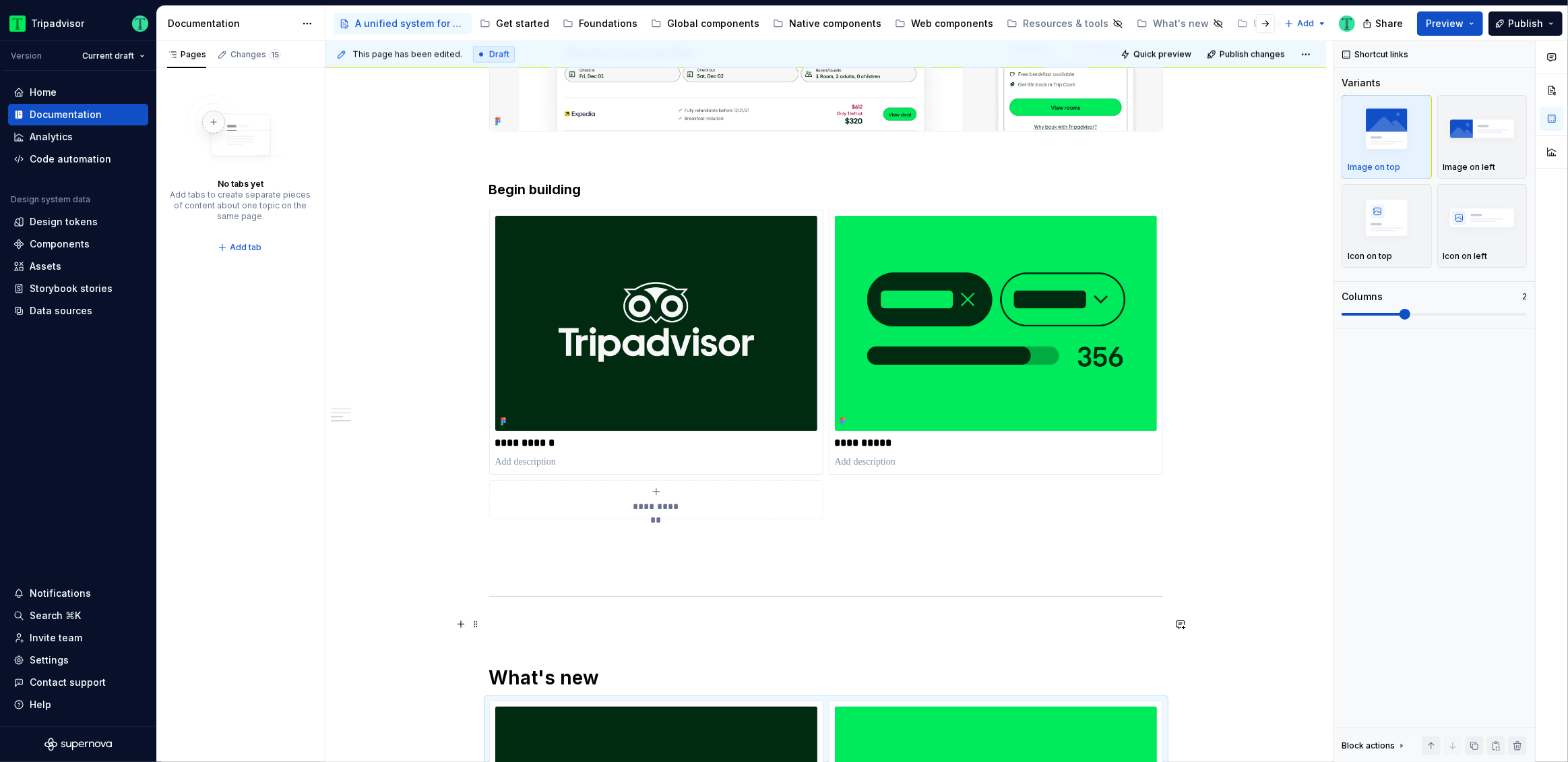
click at [489, 626] on div "**********" at bounding box center [829, 402] width 1008 height 722
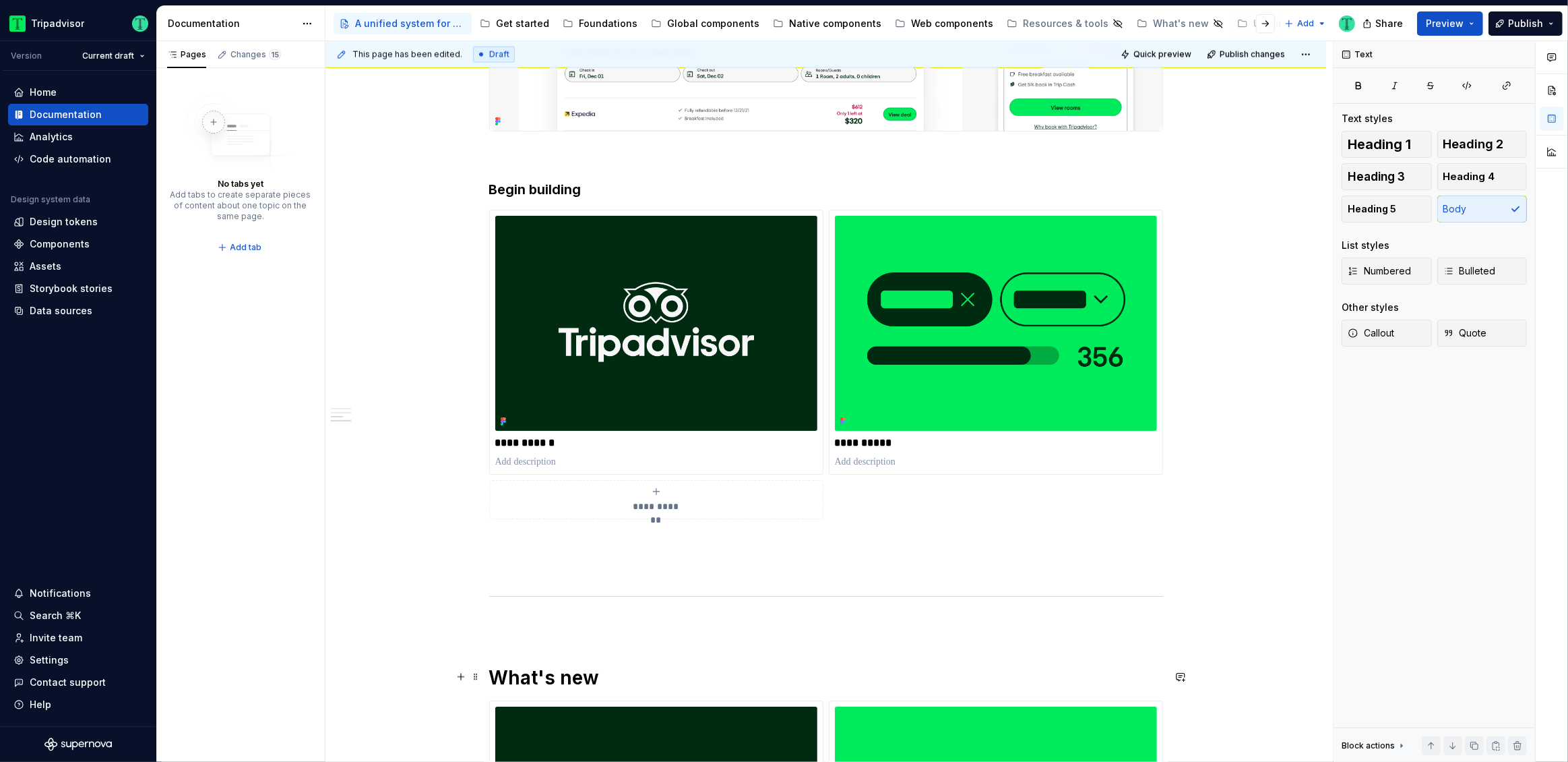
click at [637, 679] on h1 "What's new" at bounding box center [826, 677] width 674 height 24
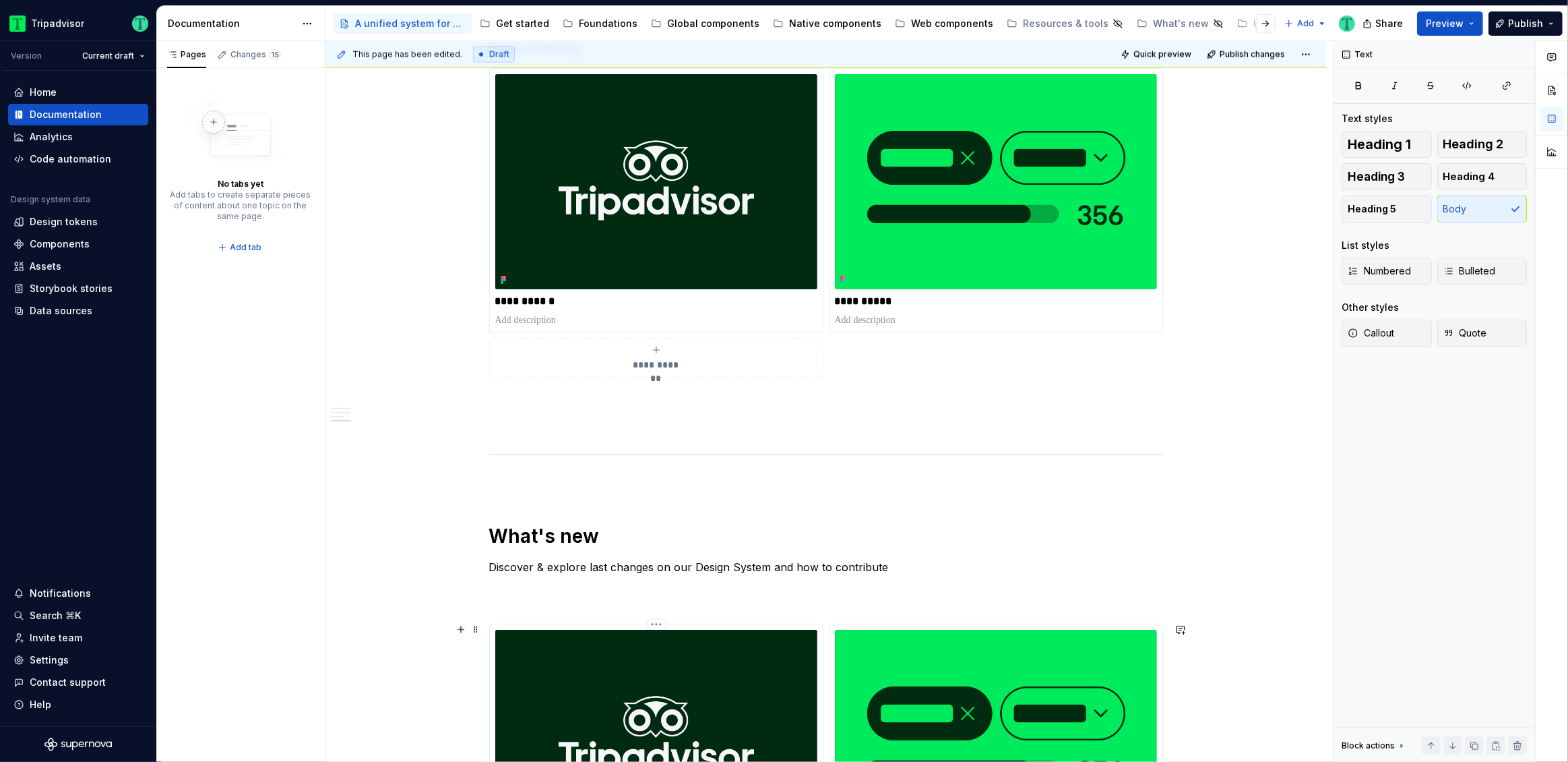
scroll to position [2361, 0]
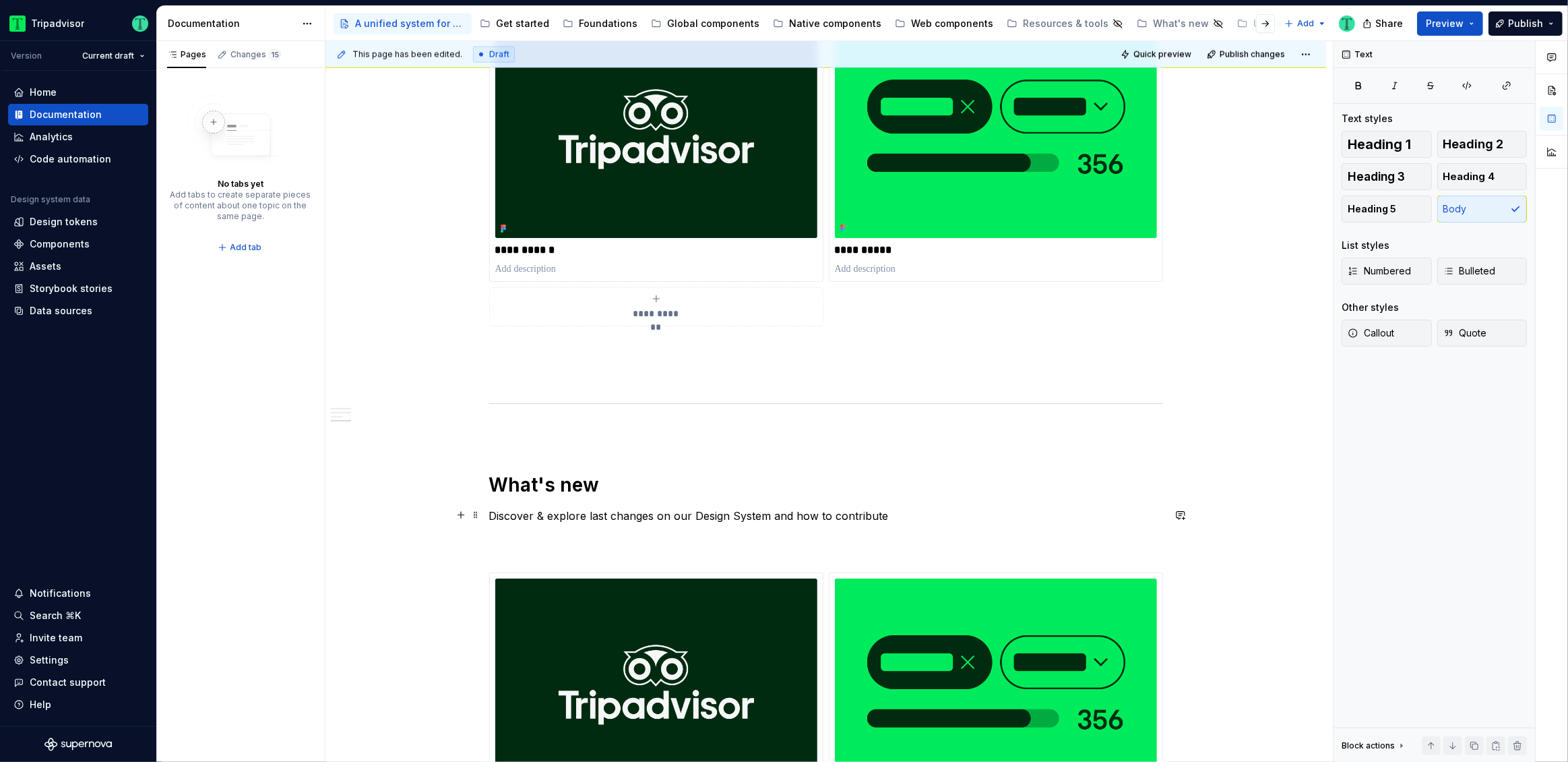
click at [896, 515] on p "Discover & explore last changes on our Design System and how to contribute" at bounding box center [826, 532] width 674 height 48
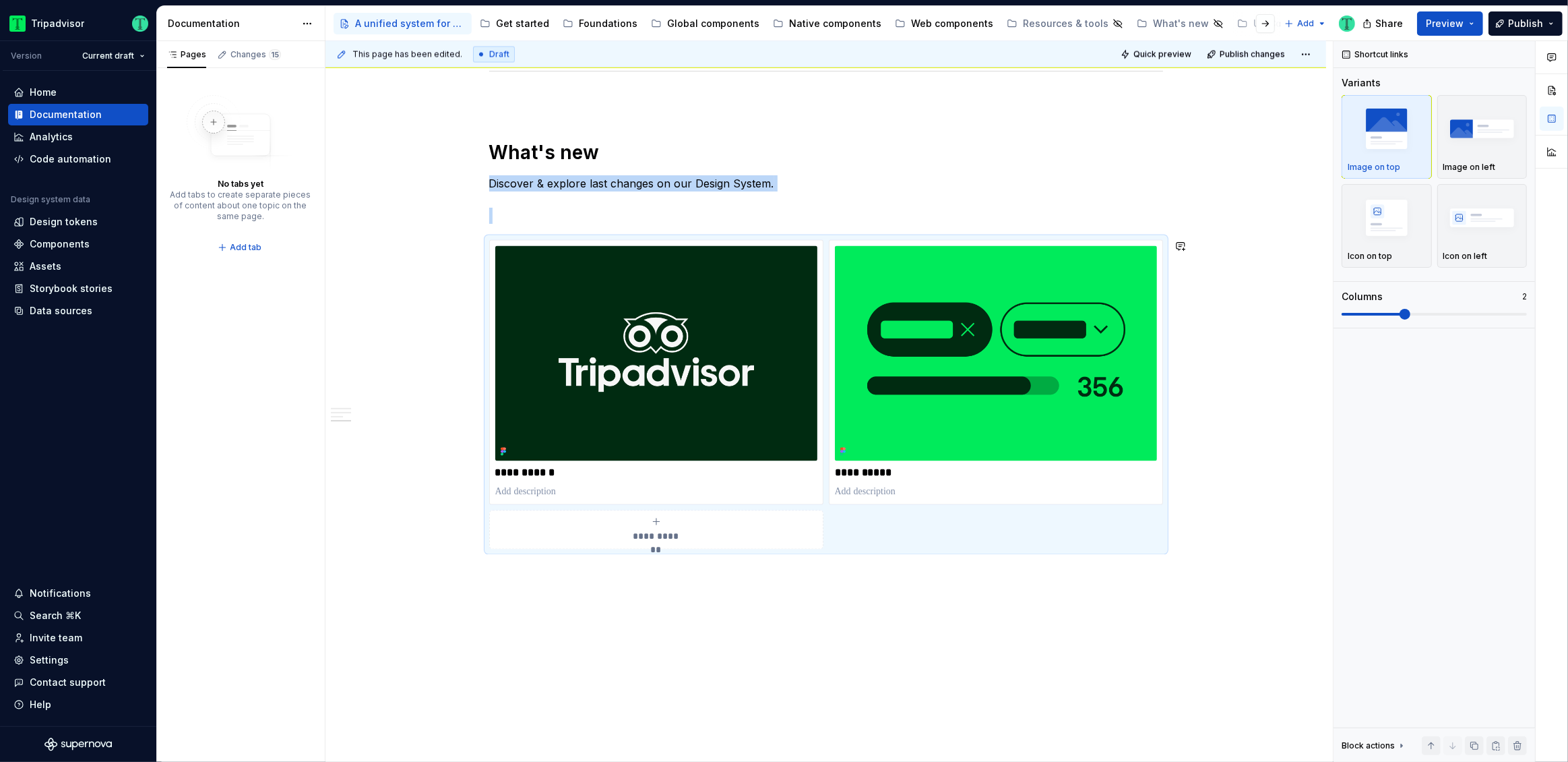
scroll to position [2697, 0]
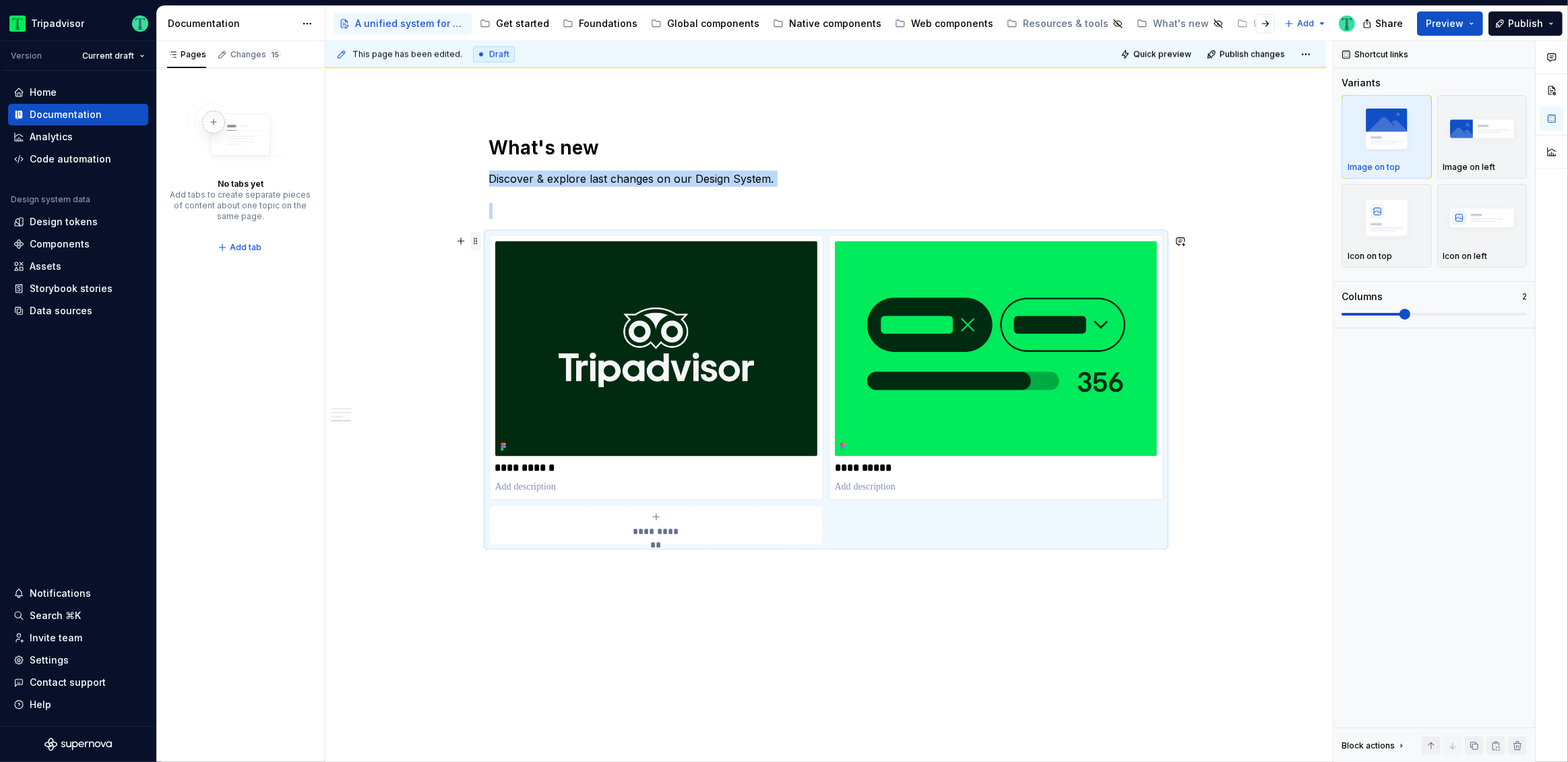
click at [473, 241] on span at bounding box center [476, 242] width 11 height 19
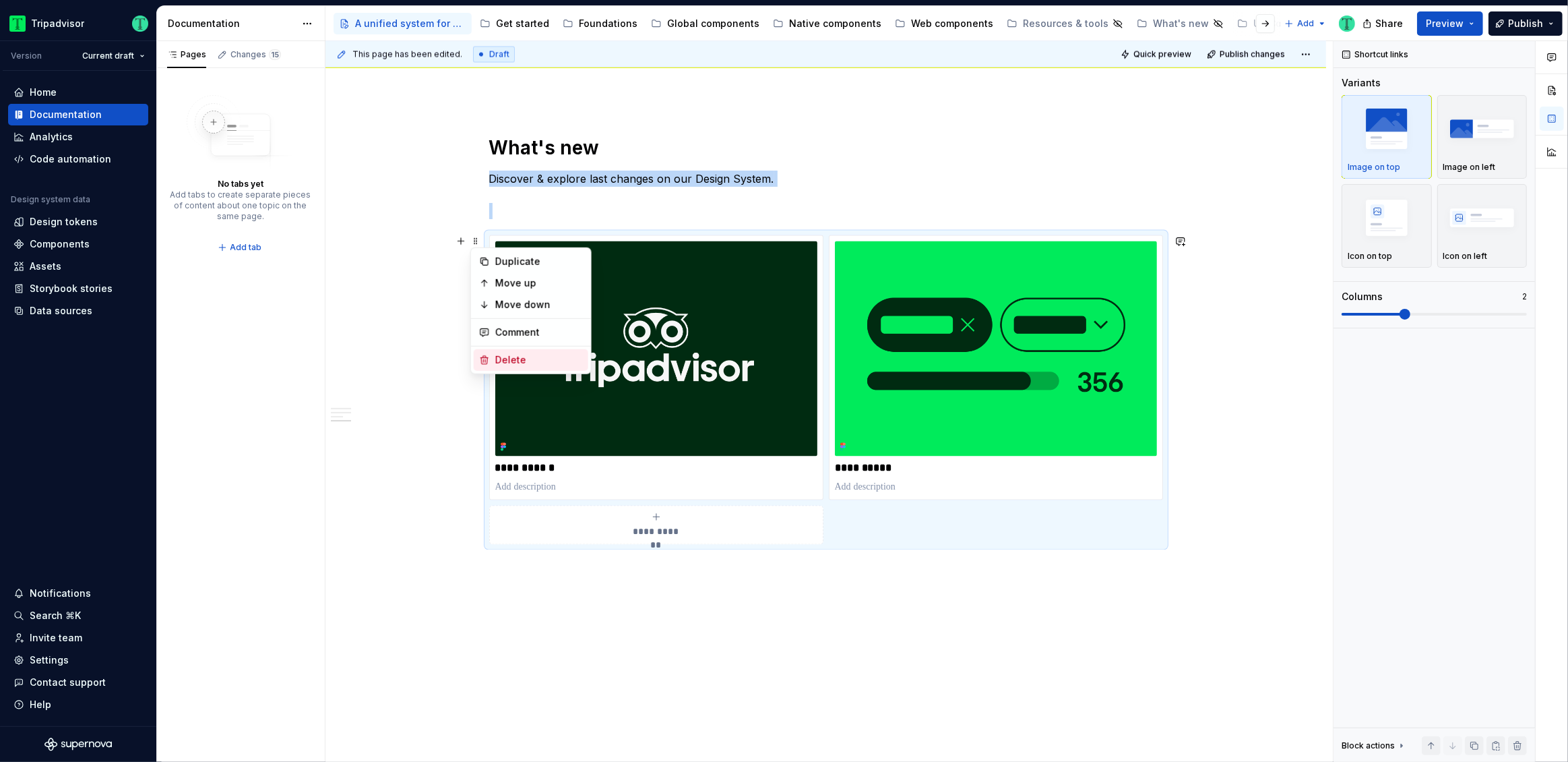
click at [483, 362] on icon at bounding box center [484, 359] width 11 height 11
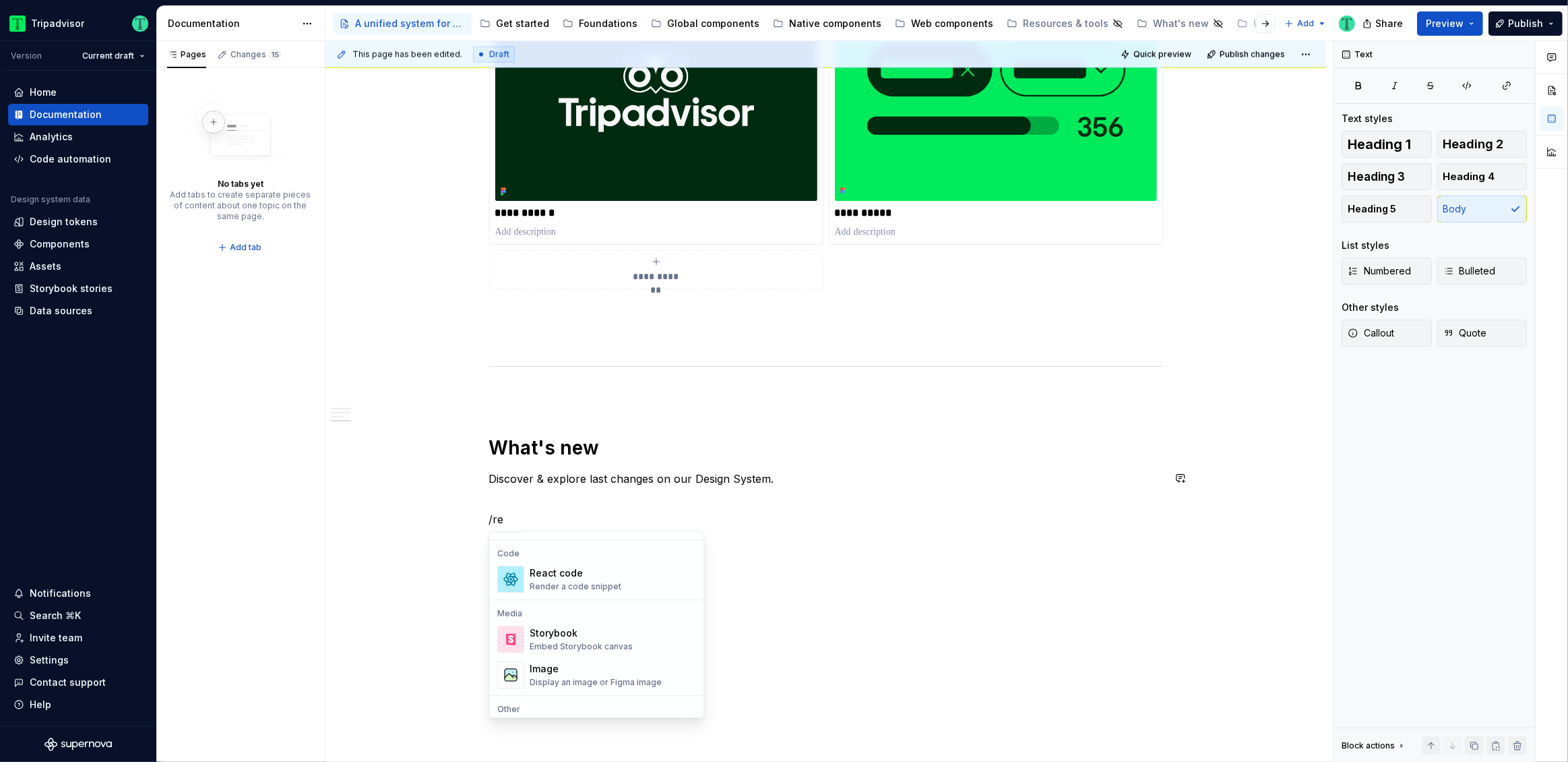
scroll to position [97, 0]
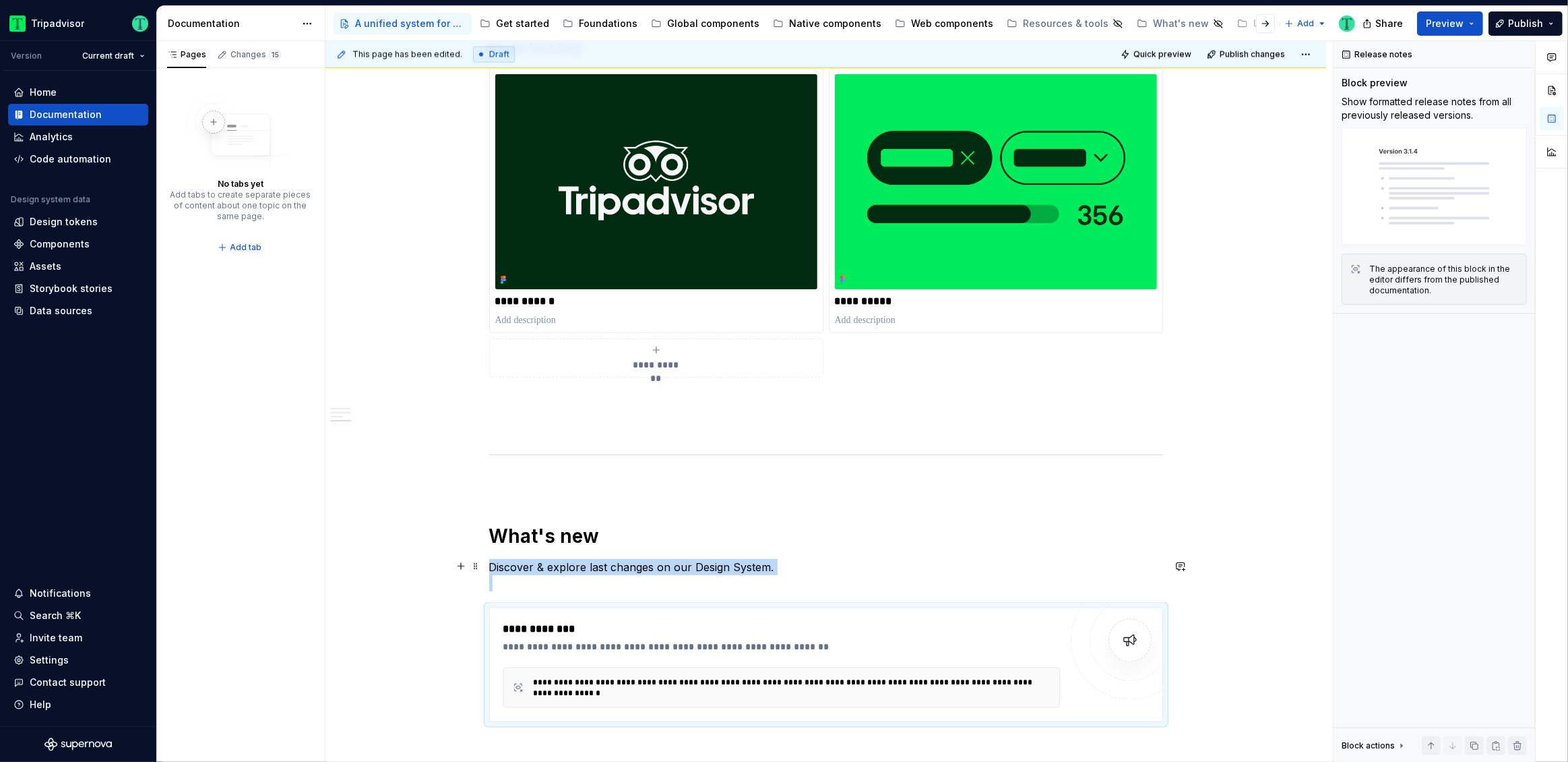
scroll to position [2334, 0]
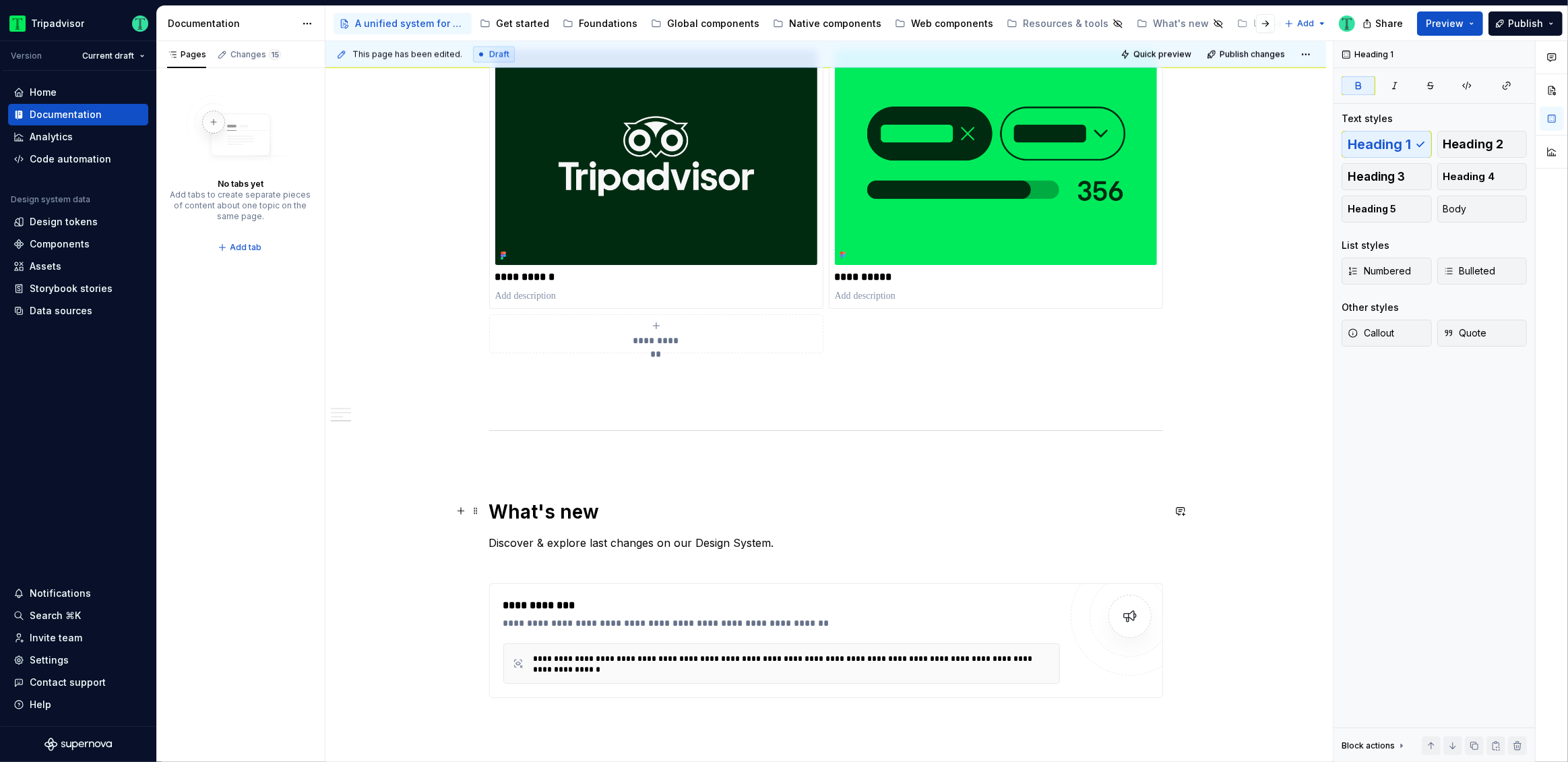
click at [522, 513] on strong "What's new" at bounding box center [544, 511] width 110 height 23
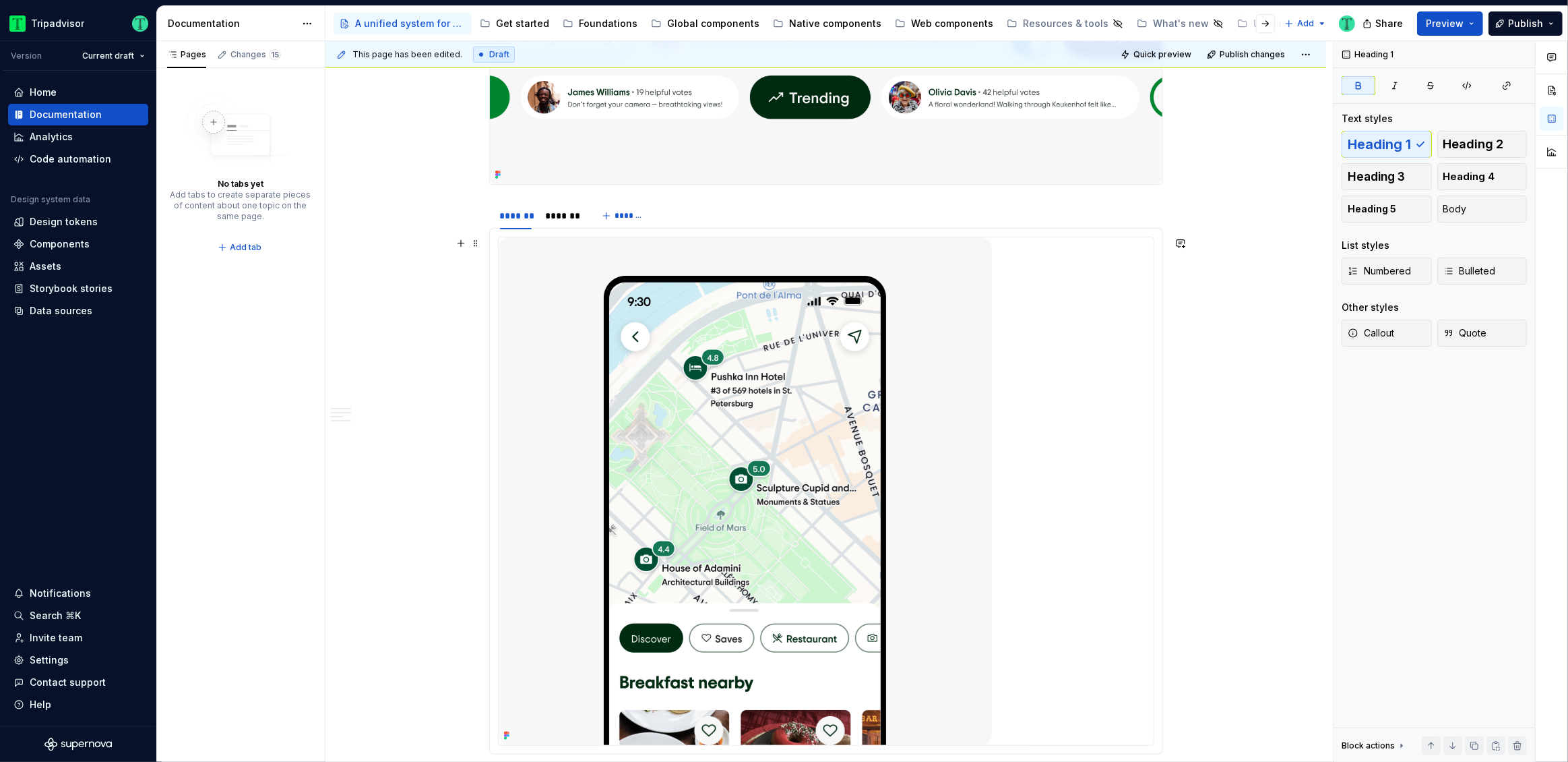
scroll to position [1325, 0]
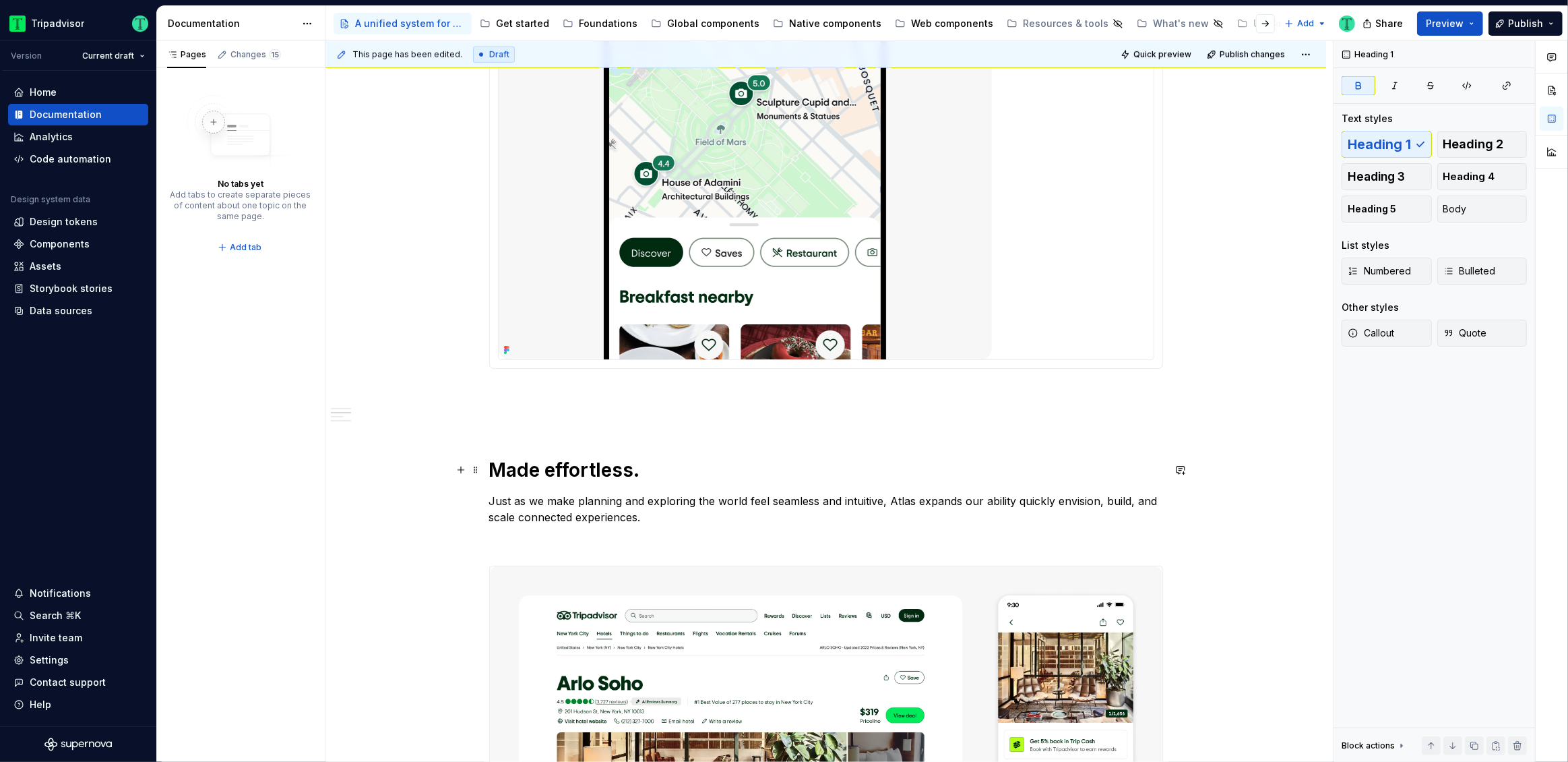
click at [568, 464] on h1 "Made effortless." at bounding box center [826, 469] width 674 height 24
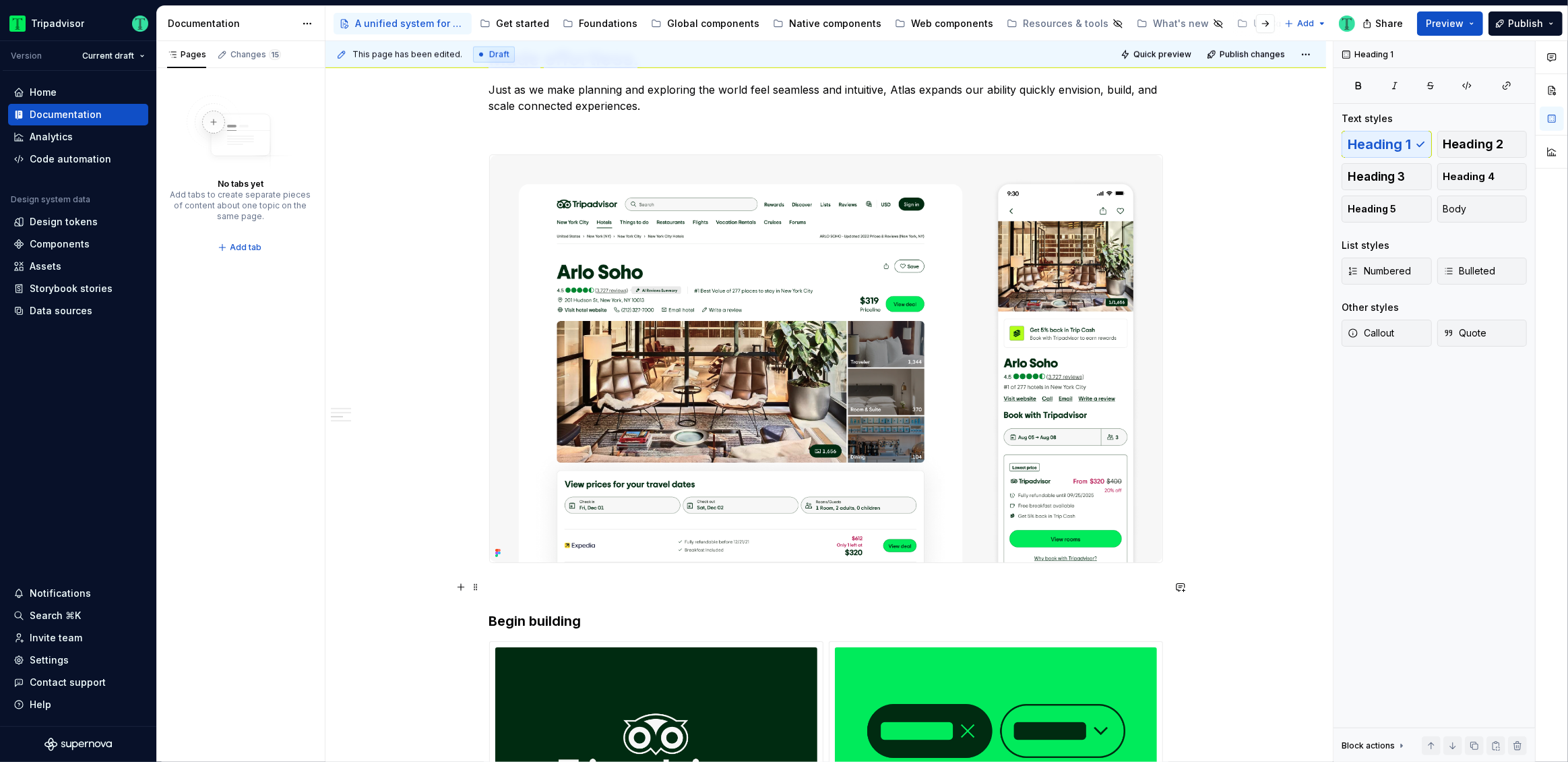
scroll to position [1781, 0]
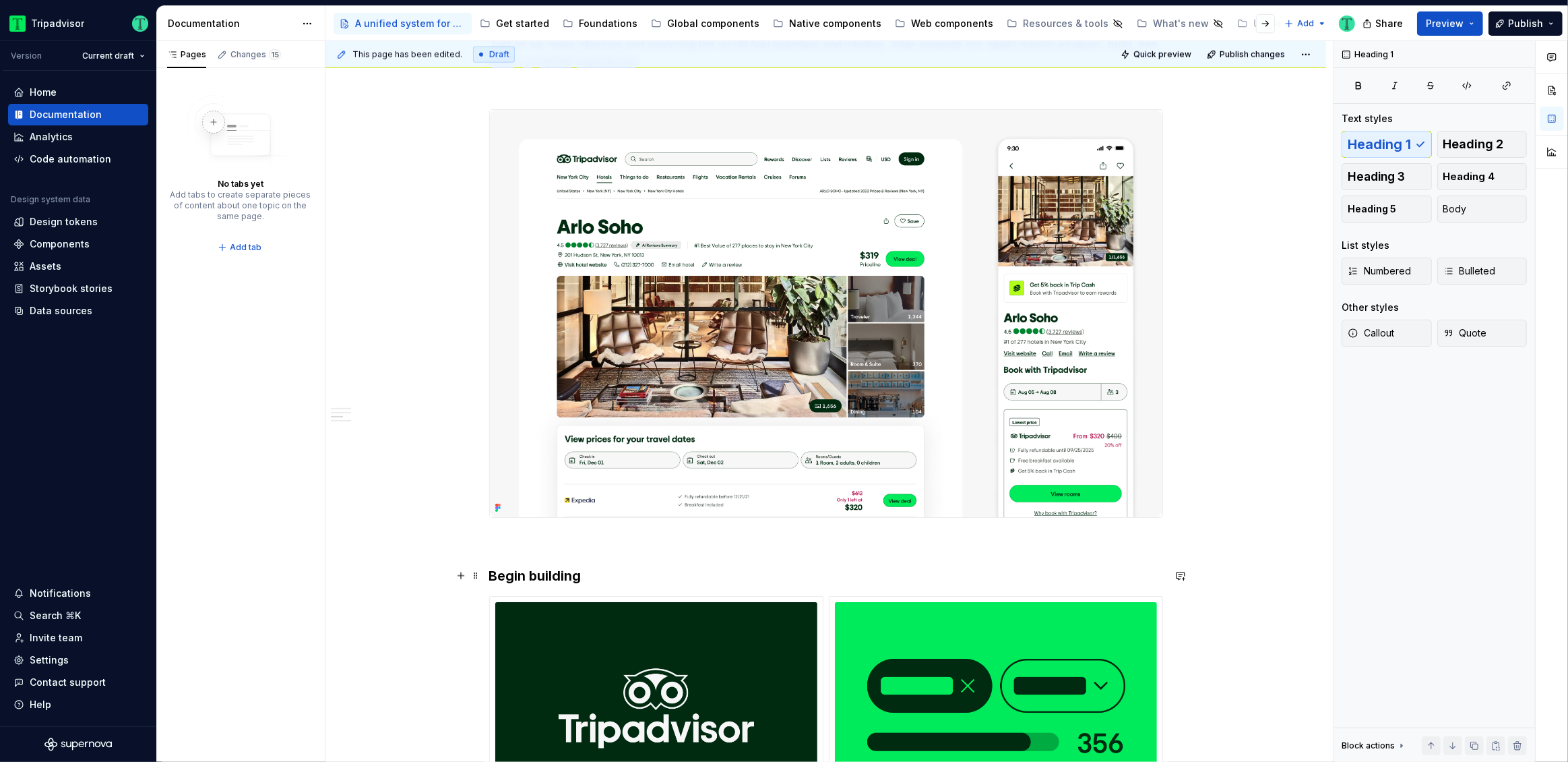
click at [539, 567] on h3 "Begin building" at bounding box center [826, 576] width 674 height 19
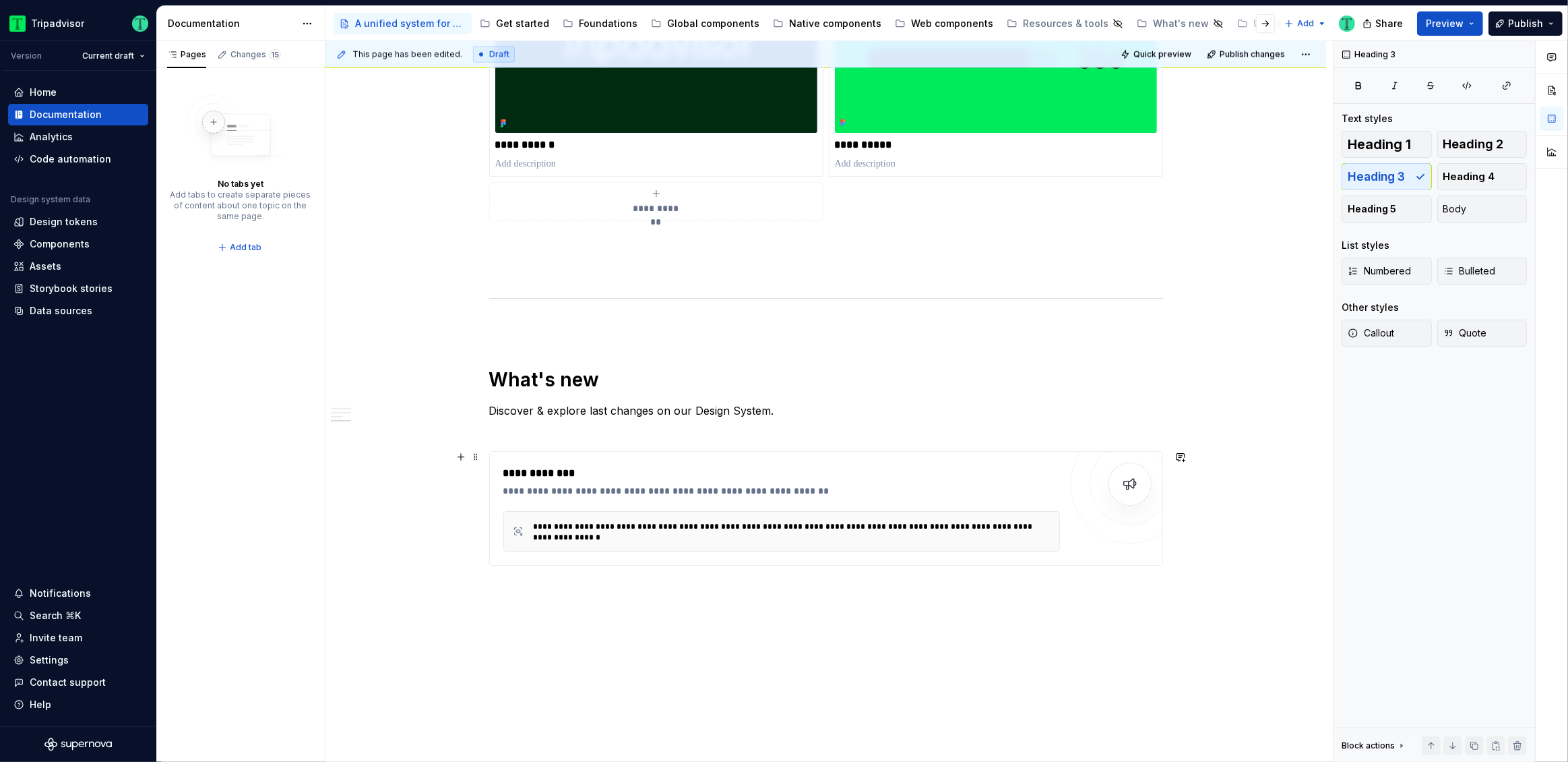
scroll to position [2486, 0]
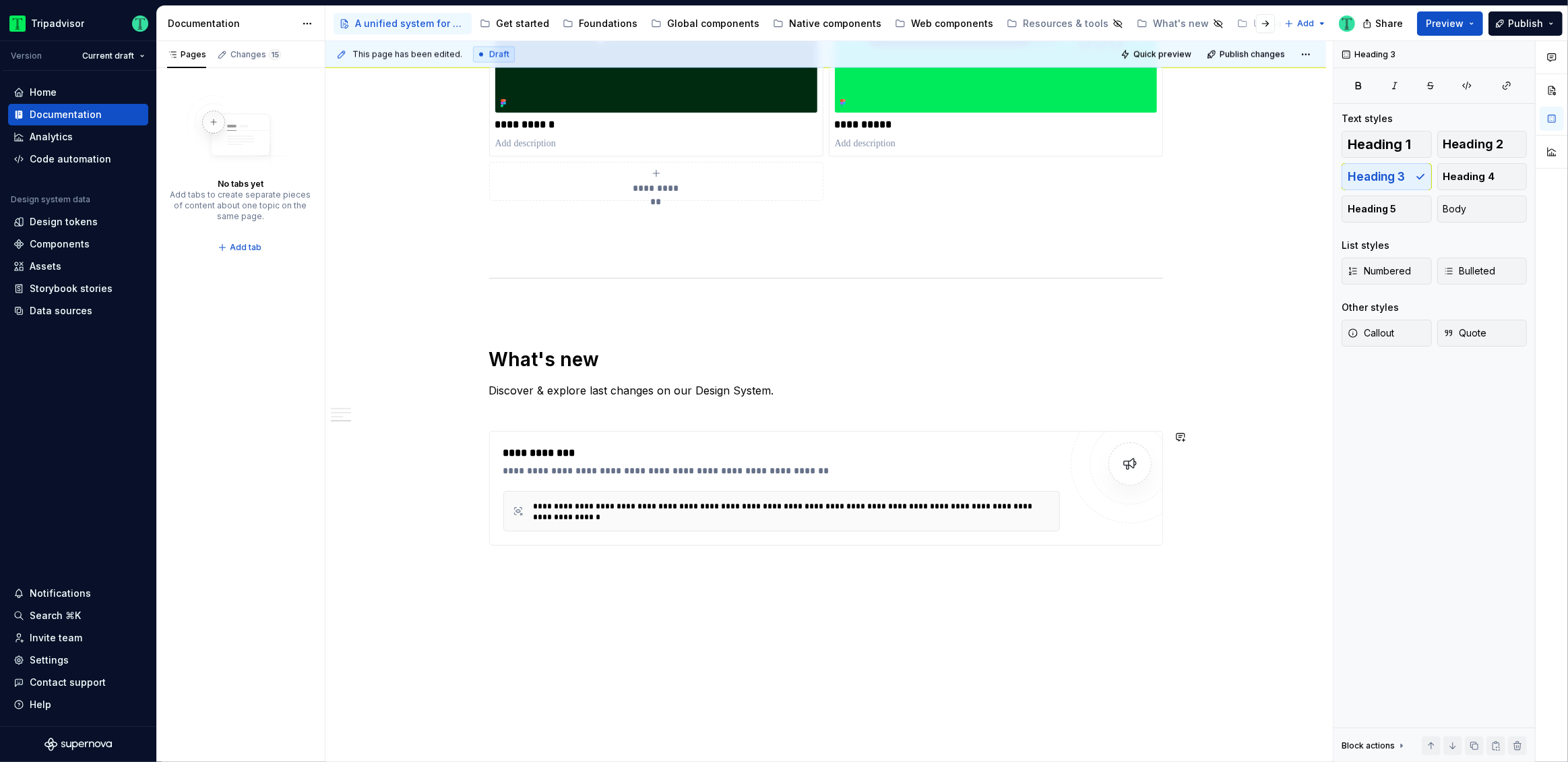
click at [1402, 178] on span "Heading 3" at bounding box center [1376, 176] width 57 height 13
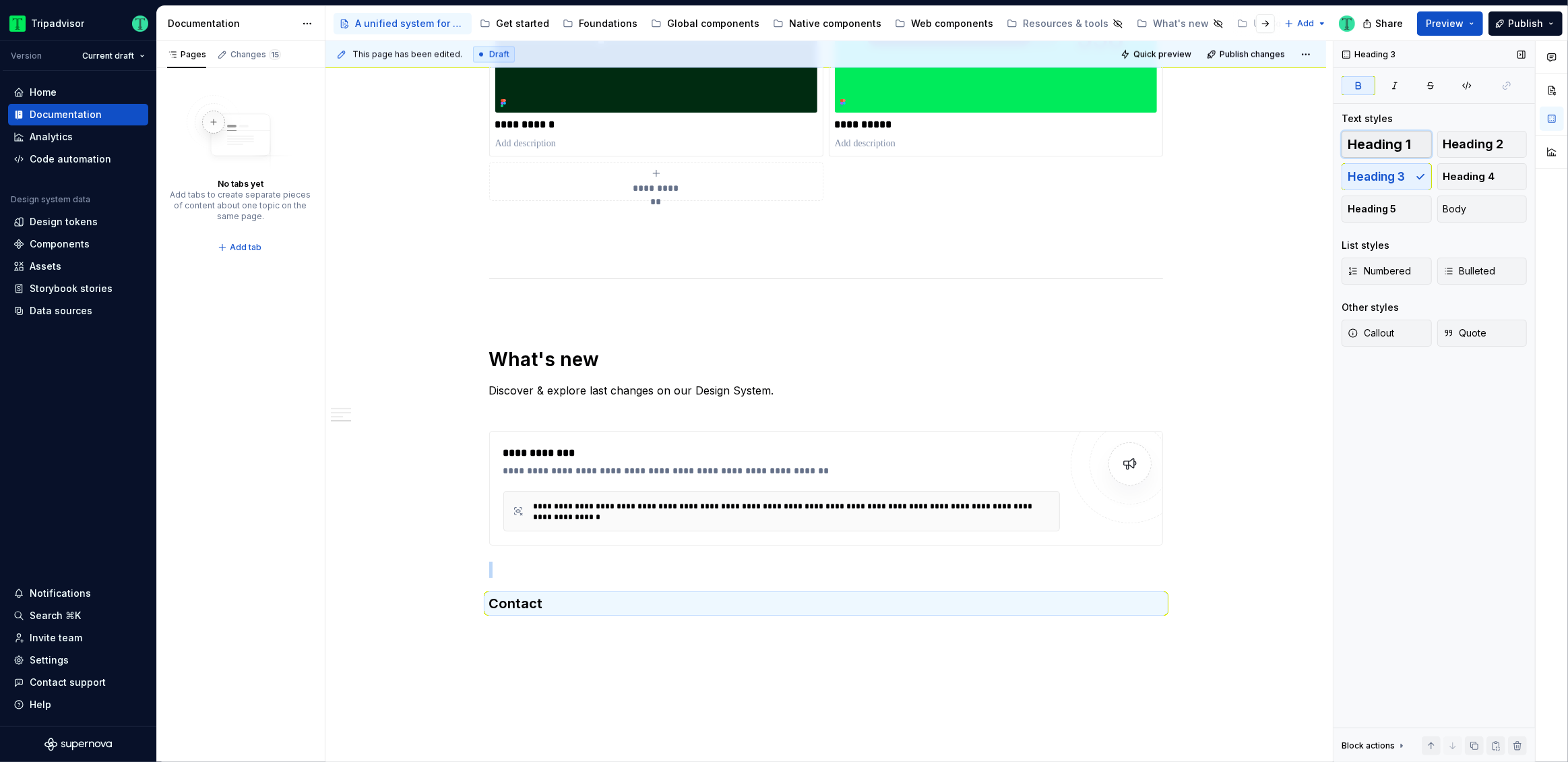
click at [1410, 146] on span "Heading 1" at bounding box center [1379, 144] width 64 height 13
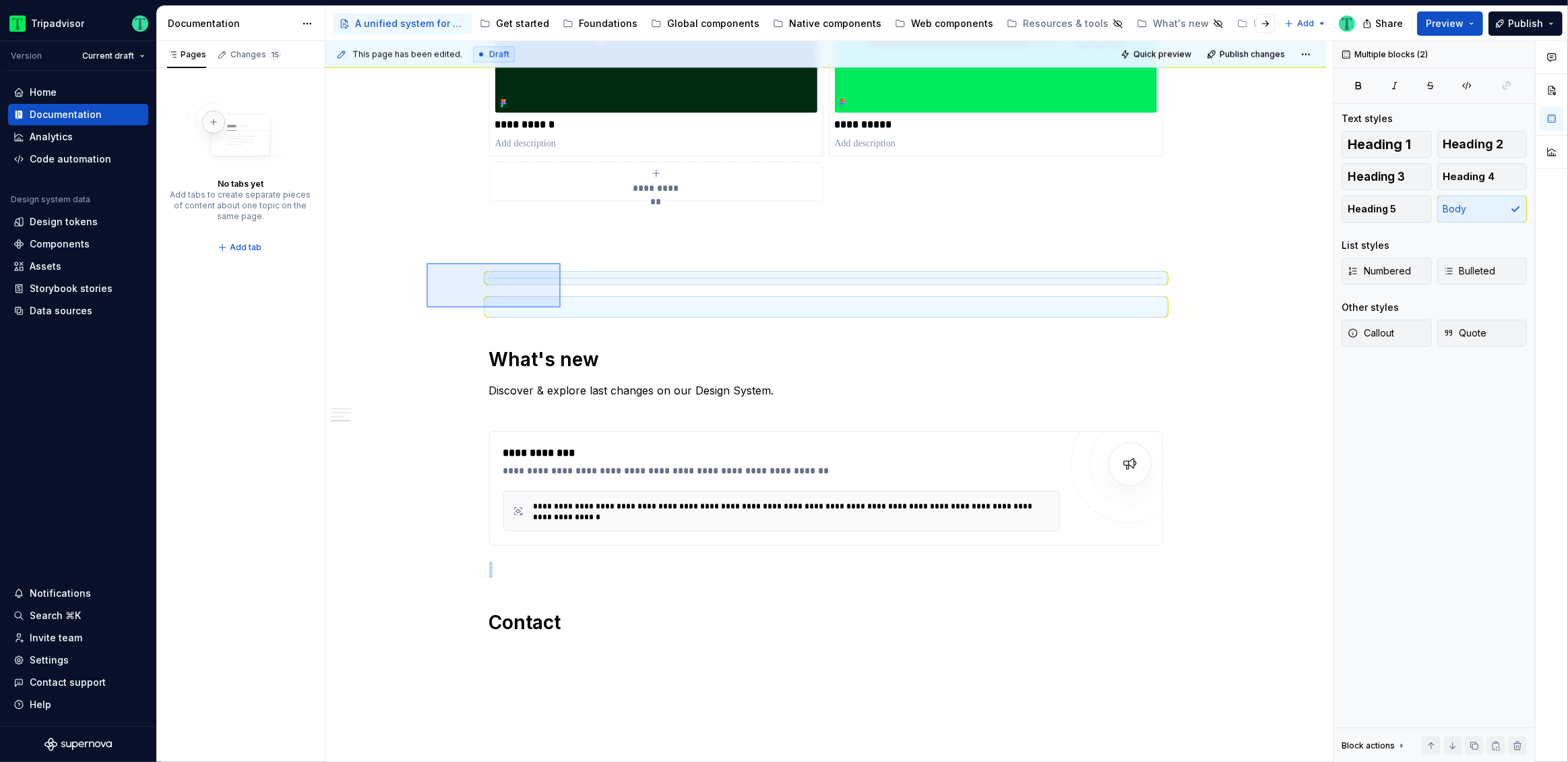
drag, startPoint x: 448, startPoint y: 274, endPoint x: 560, endPoint y: 307, distance: 116.8
click at [560, 307] on div "**********" at bounding box center [829, 402] width 1008 height 722
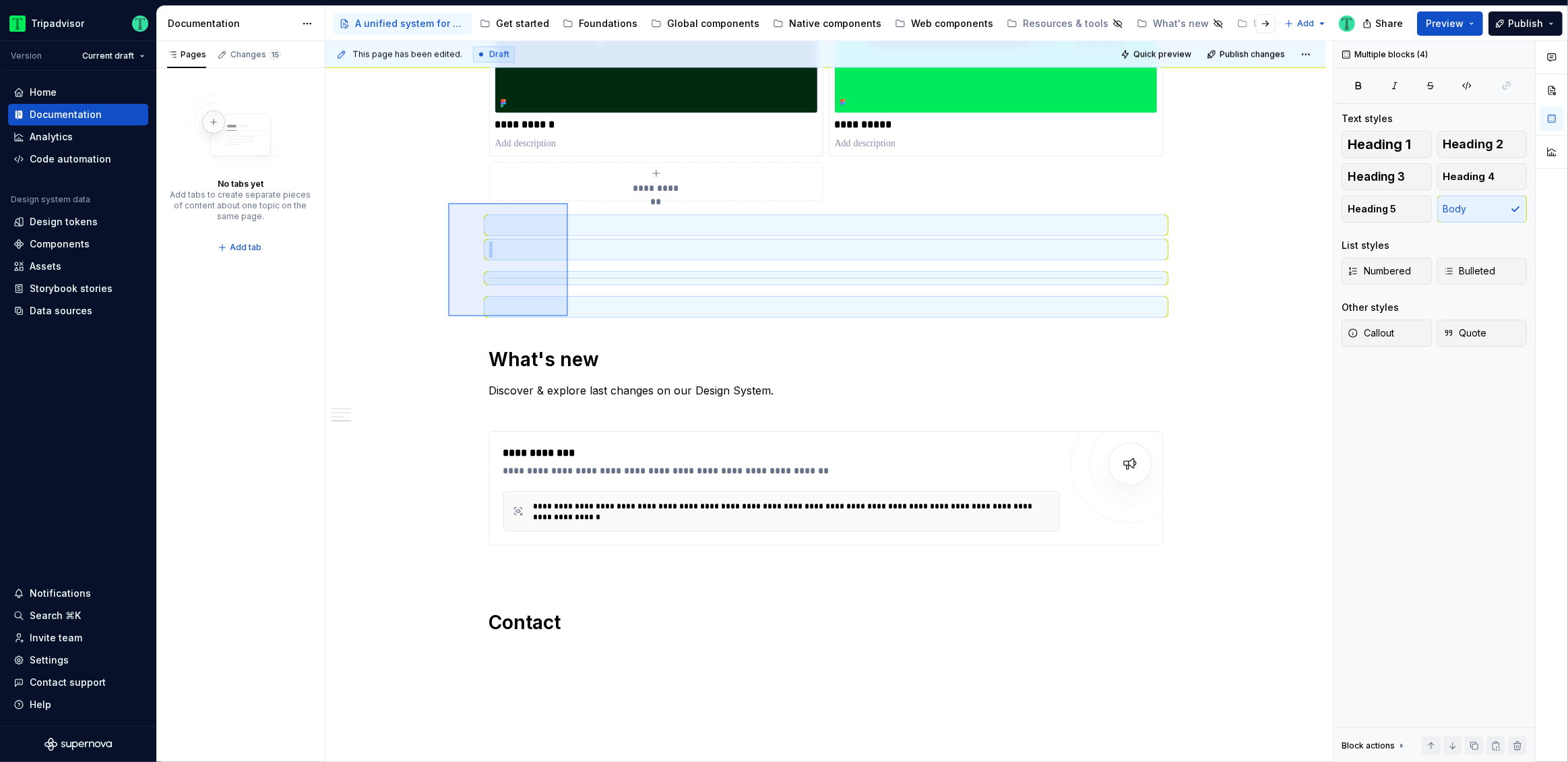
drag, startPoint x: 448, startPoint y: 203, endPoint x: 568, endPoint y: 316, distance: 164.8
click at [568, 316] on div "**********" at bounding box center [829, 402] width 1008 height 722
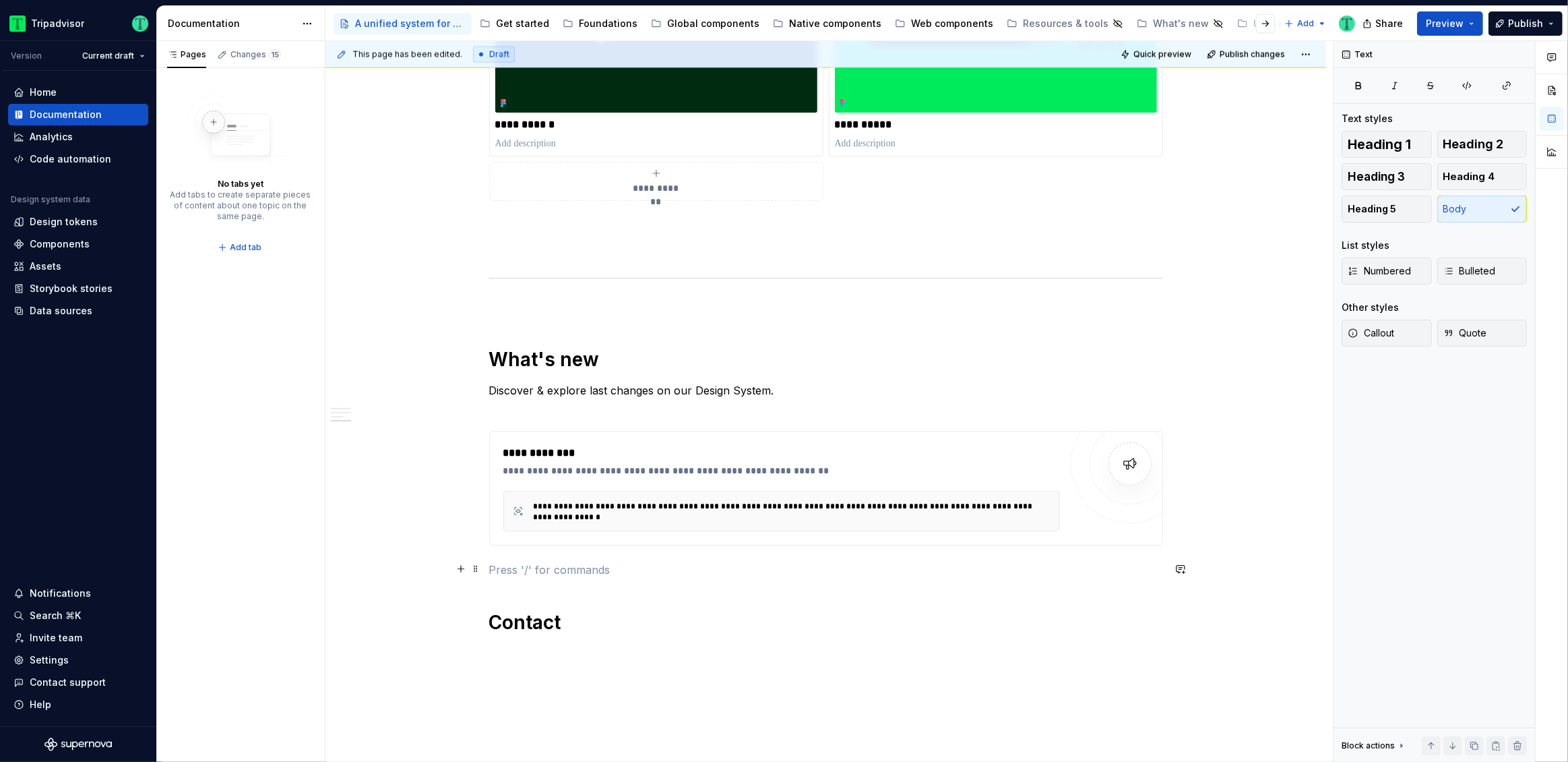
click at [544, 561] on p at bounding box center [826, 569] width 674 height 16
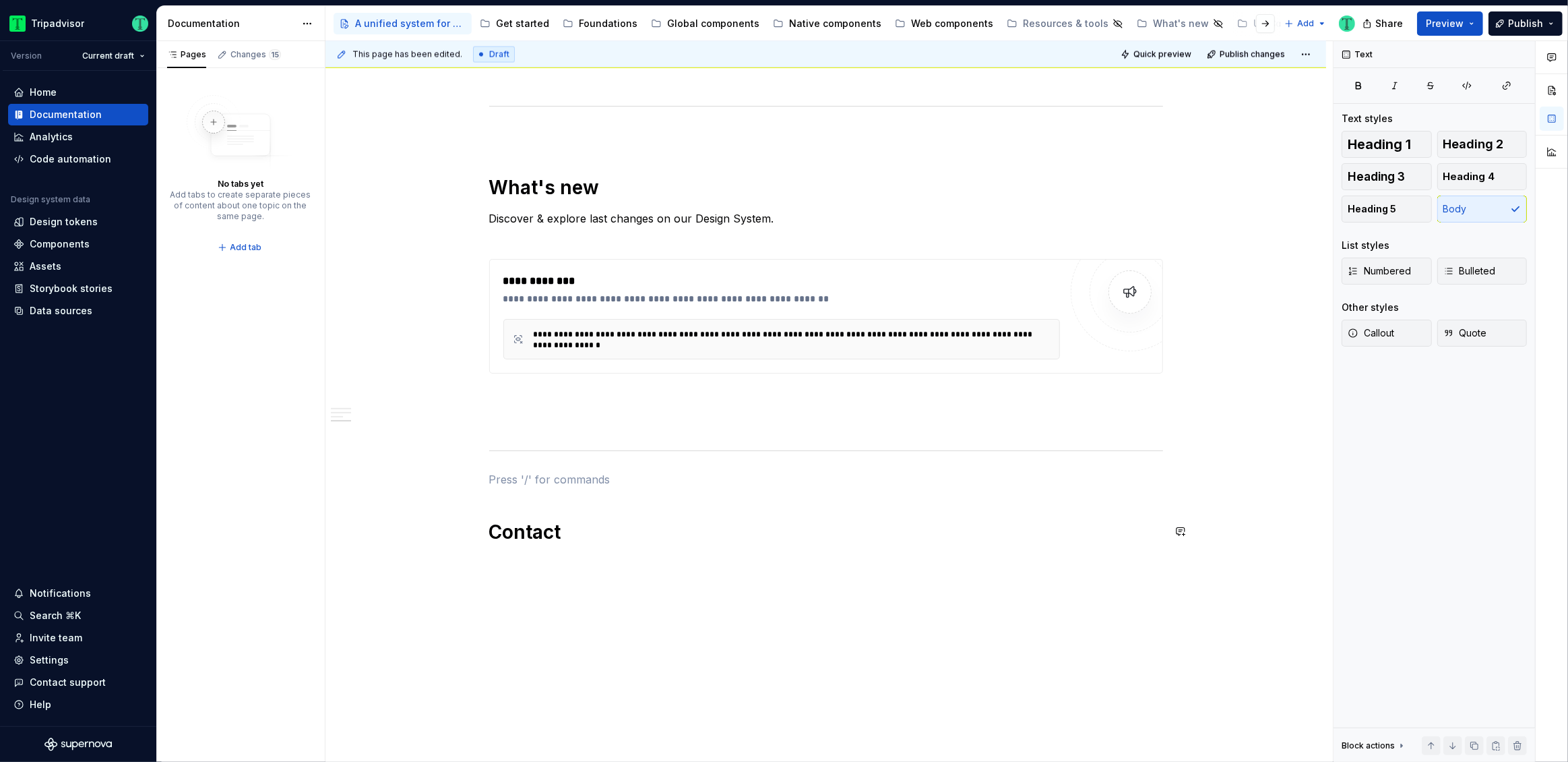
scroll to position [2683, 0]
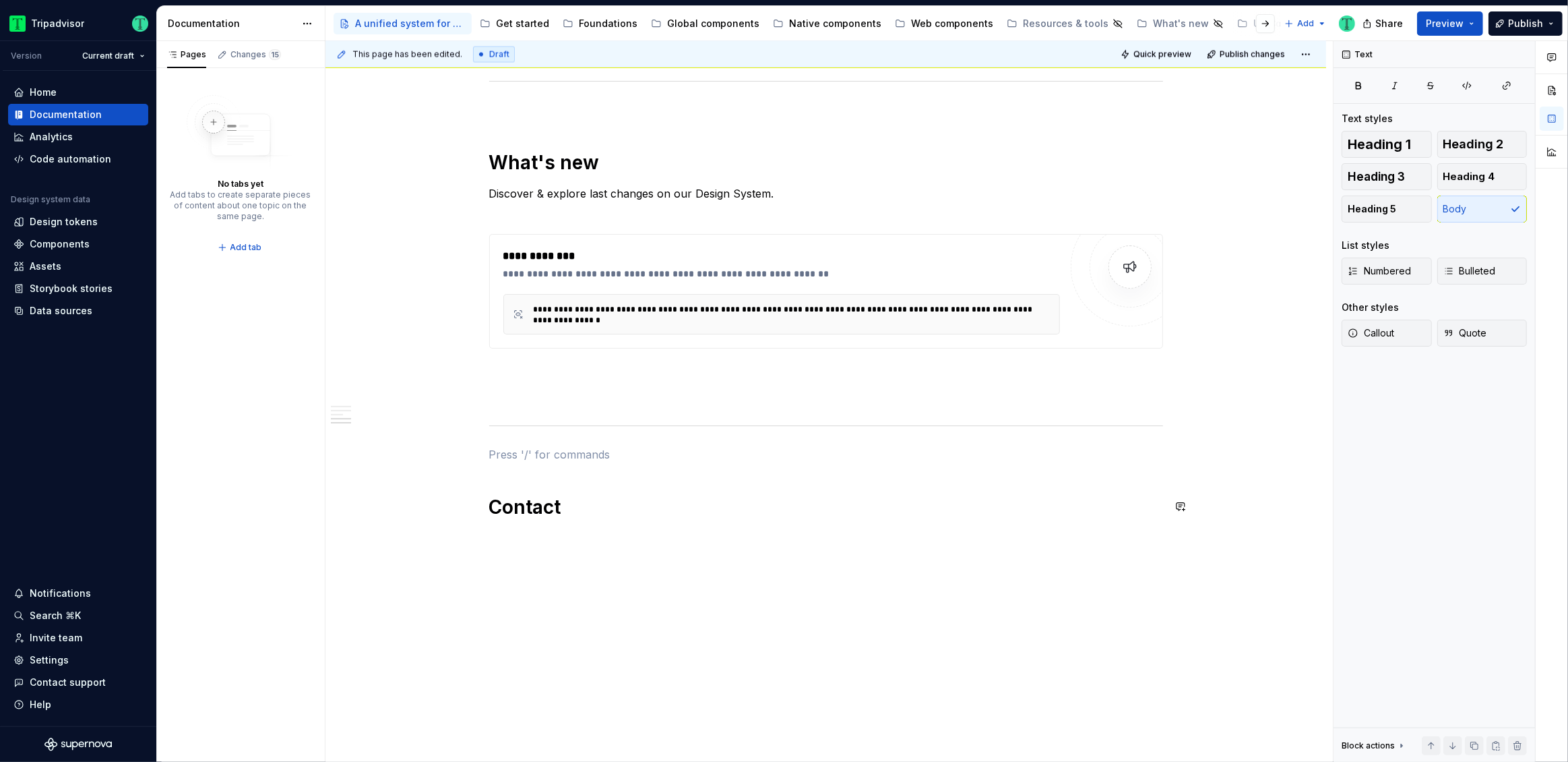
click at [842, 537] on p "To find out more about who we are and to ask us questions, please follow the li…" at bounding box center [826, 554] width 674 height 48
click at [841, 536] on p "To find out more about who we are and to ask us questions, please follow the li…" at bounding box center [826, 554] width 674 height 48
click at [841, 536] on p "To find out more about who we are and to ask us questions, please follow the li…" at bounding box center [826, 554] width 674 height 48
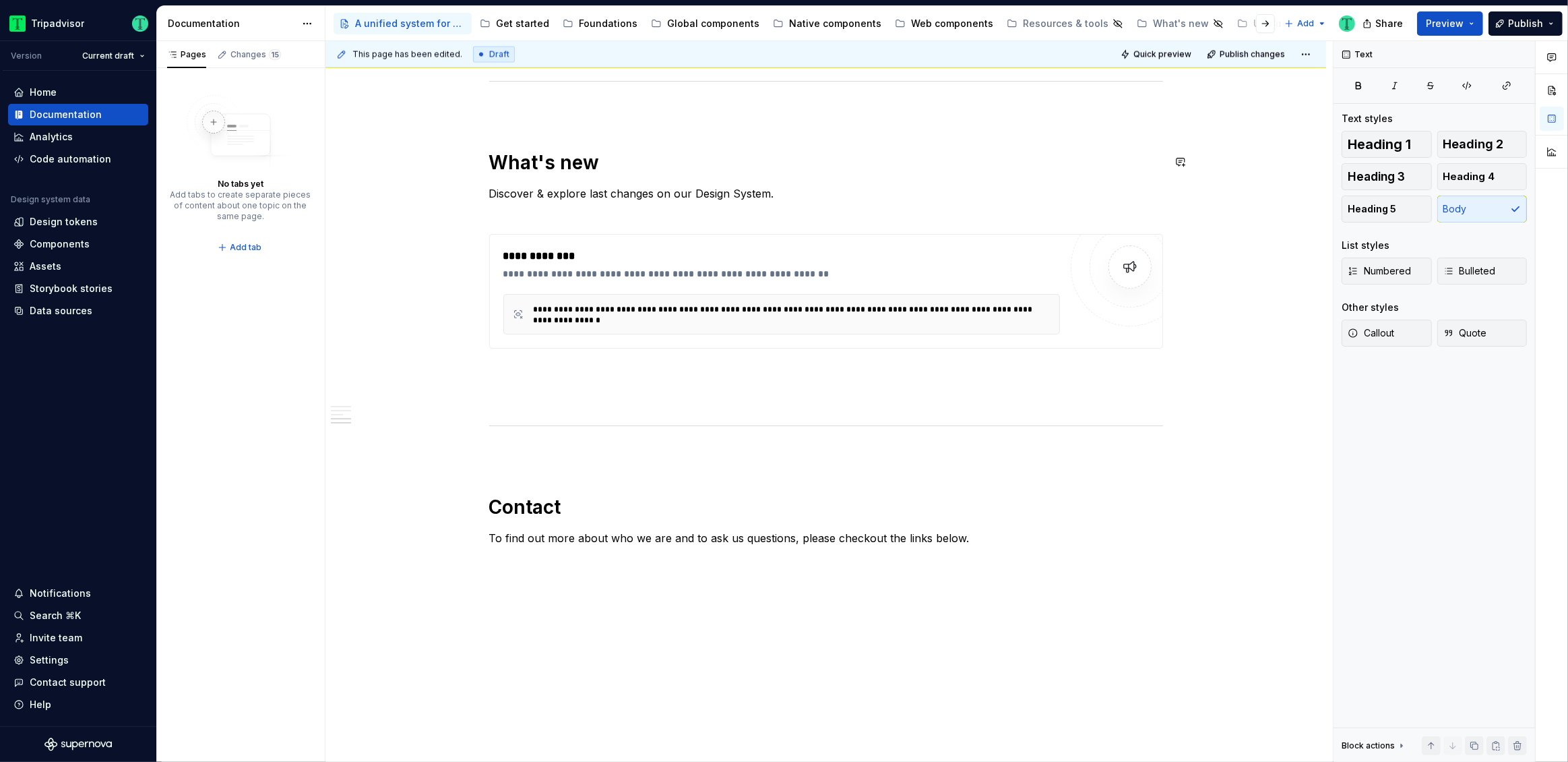
type textarea "*"
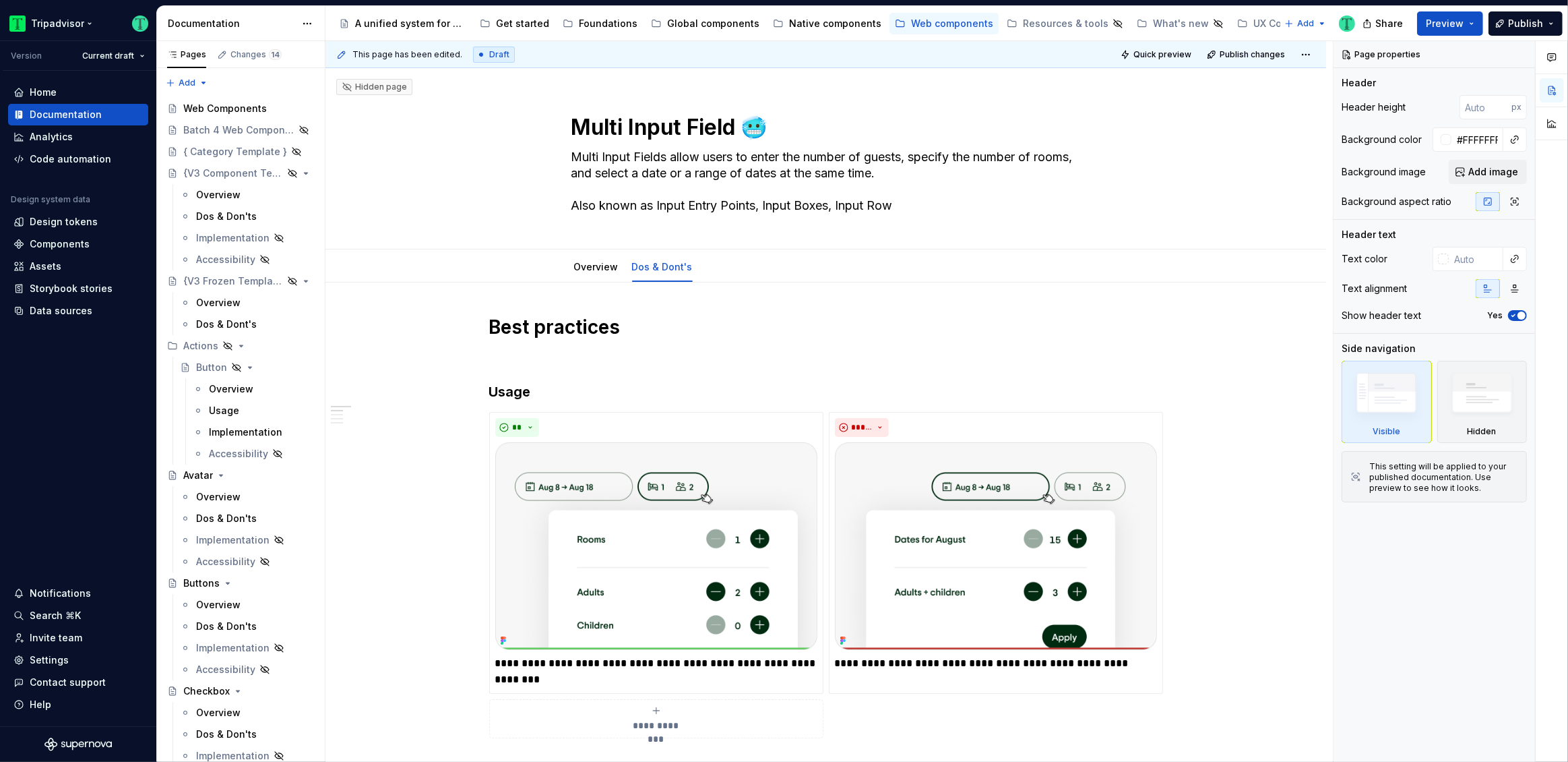
click at [84, 26] on html "Tripadvisor Version Current draft Home Documentation Analytics Code automation …" at bounding box center [784, 381] width 1568 height 762
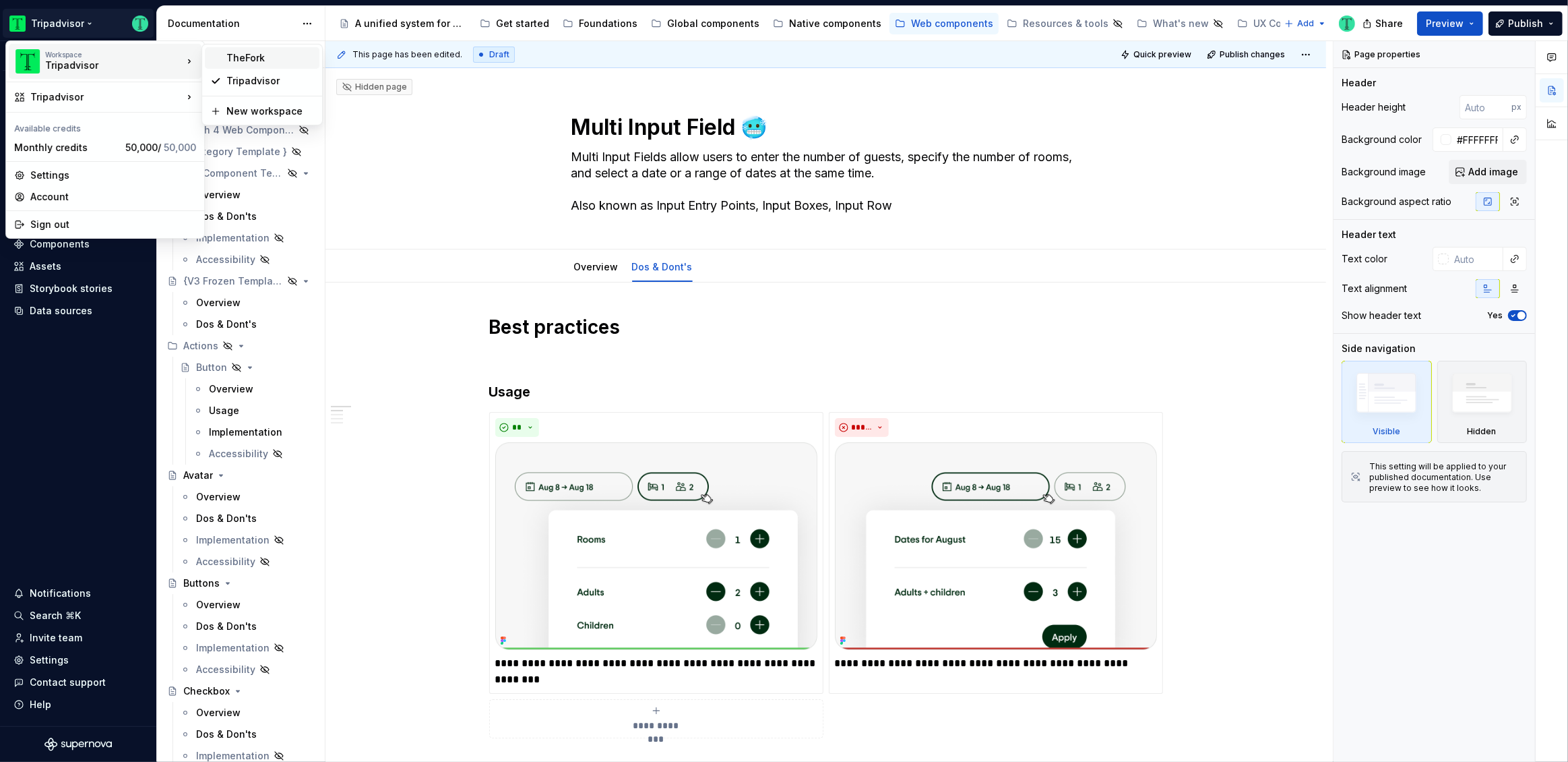
click at [270, 64] on div "TheFork" at bounding box center [270, 58] width 88 height 13
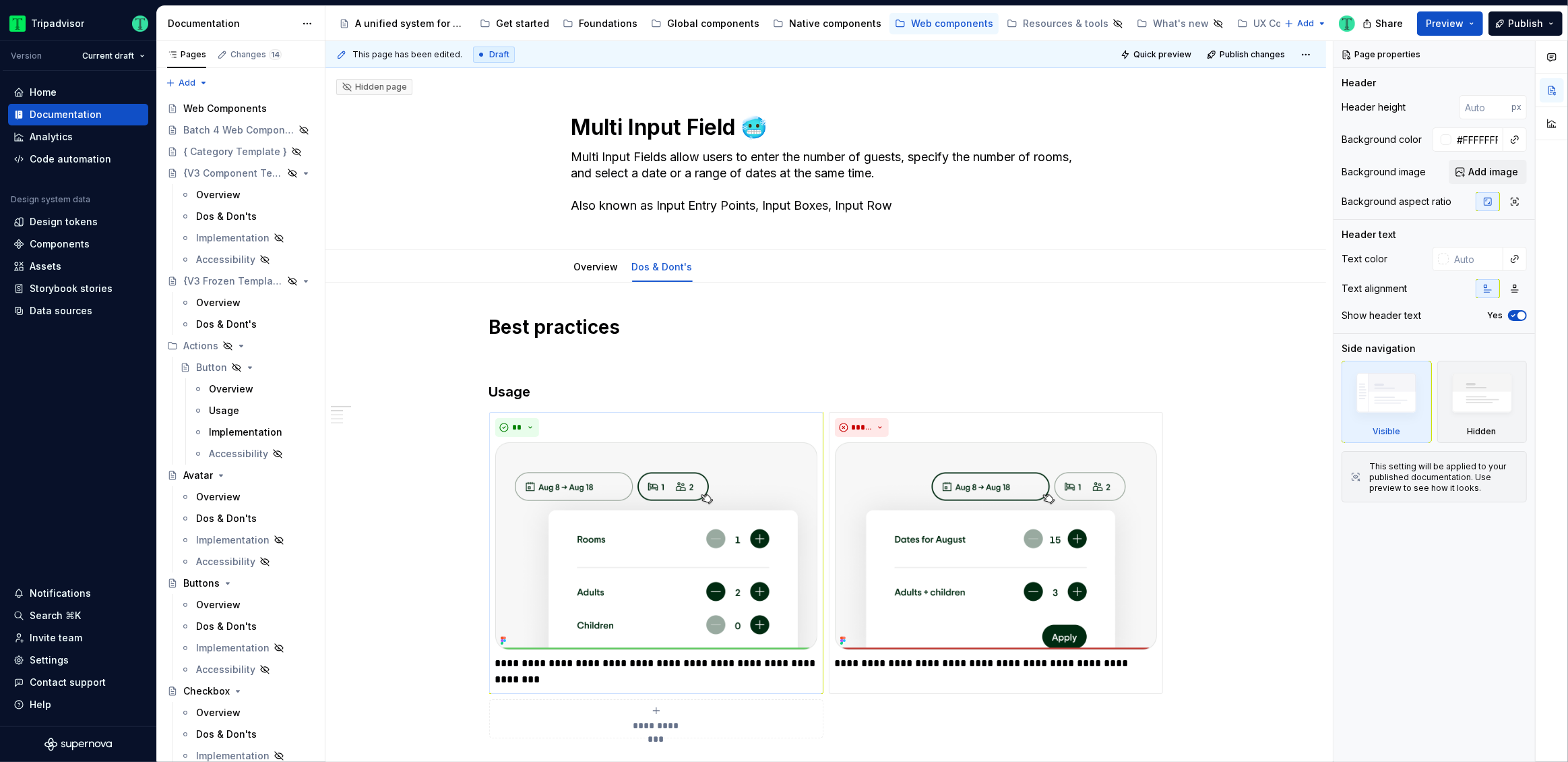
type textarea "*"
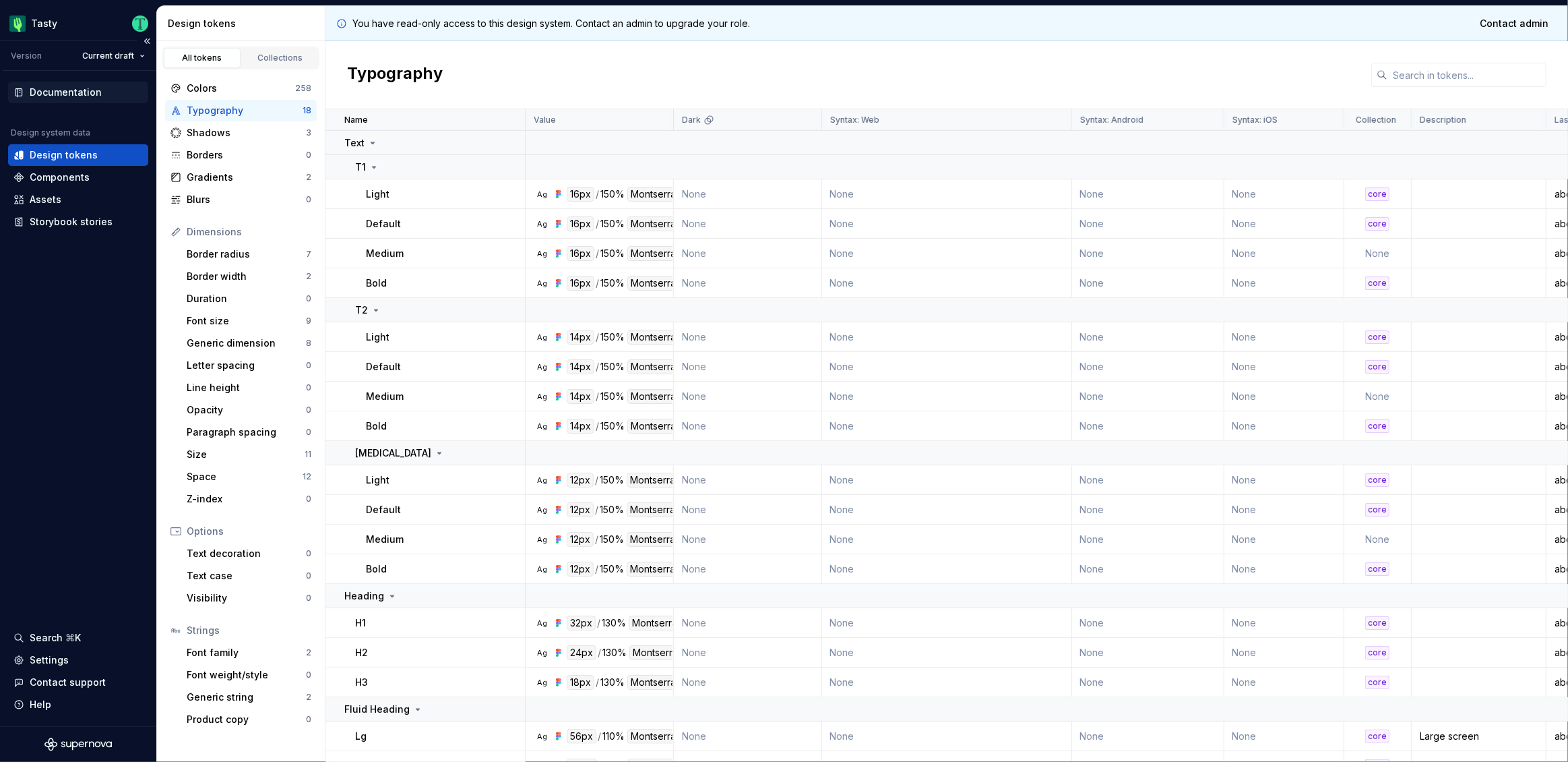
click at [47, 93] on div "Documentation" at bounding box center [66, 92] width 72 height 13
